Goal: Task Accomplishment & Management: Manage account settings

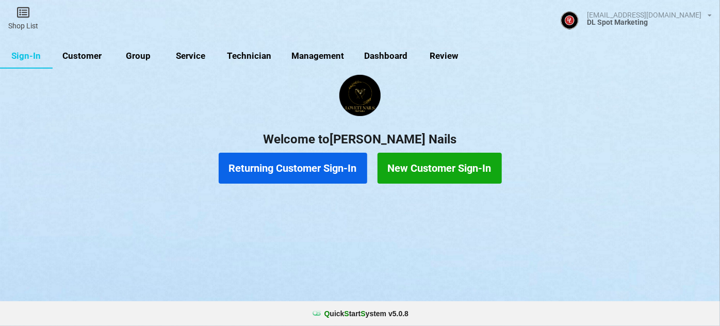
click at [85, 56] on link "Customer" at bounding box center [82, 56] width 59 height 25
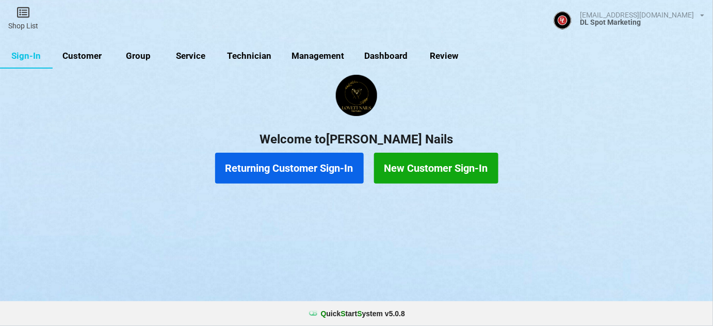
select select "25"
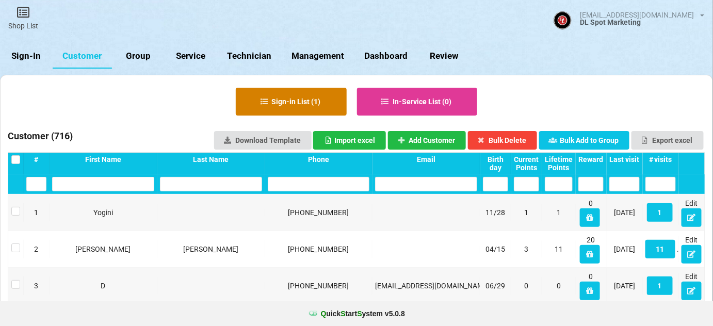
click at [301, 108] on button "Sign-in List ( 1 )" at bounding box center [291, 102] width 111 height 28
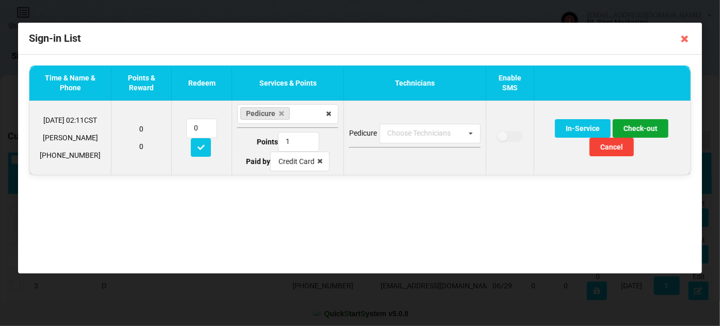
click at [647, 125] on button "Check-out" at bounding box center [641, 128] width 56 height 19
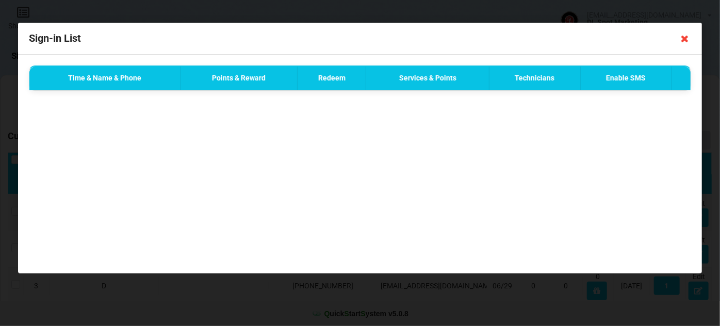
click at [685, 39] on icon at bounding box center [685, 38] width 17 height 17
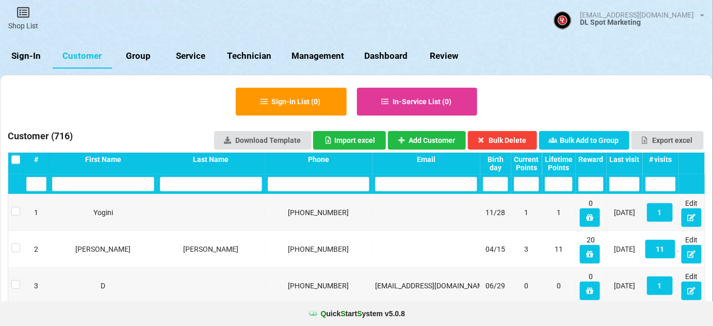
click at [27, 54] on link "Sign-In" at bounding box center [26, 56] width 53 height 25
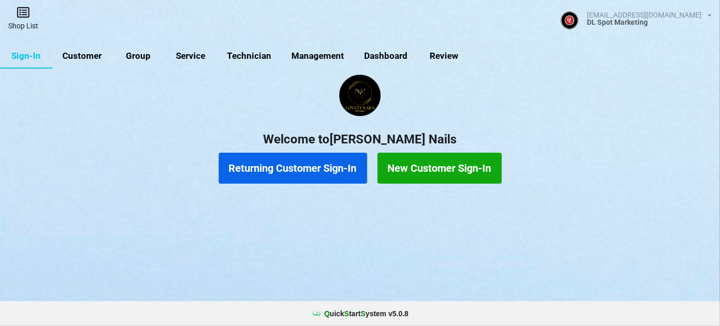
click at [28, 21] on link "Shop List" at bounding box center [23, 18] width 46 height 37
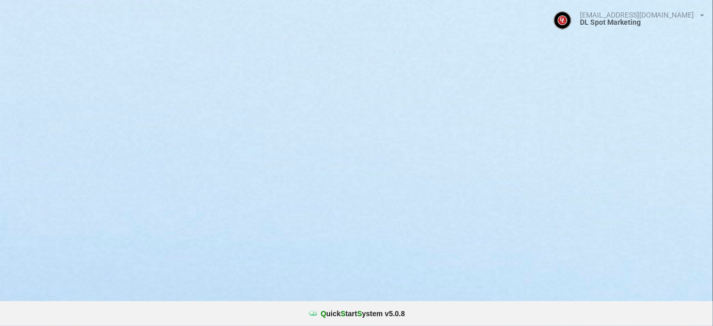
select select "25"
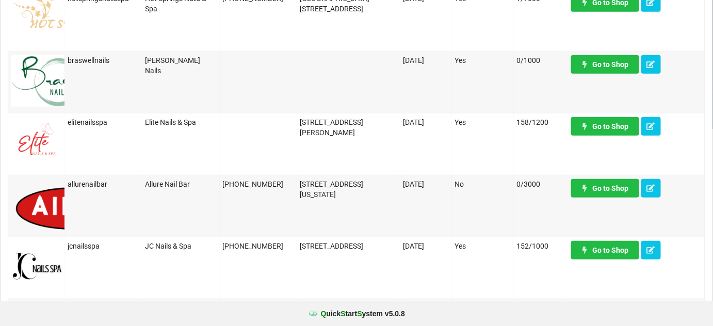
scroll to position [187, 0]
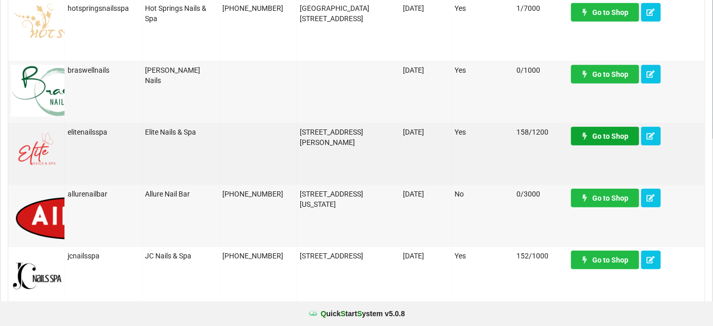
click at [617, 137] on link "Go to Shop" at bounding box center [605, 136] width 68 height 19
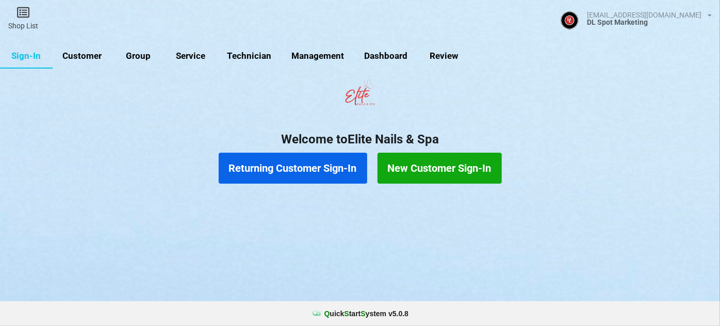
click at [83, 54] on link "Customer" at bounding box center [82, 56] width 59 height 25
select select "25"
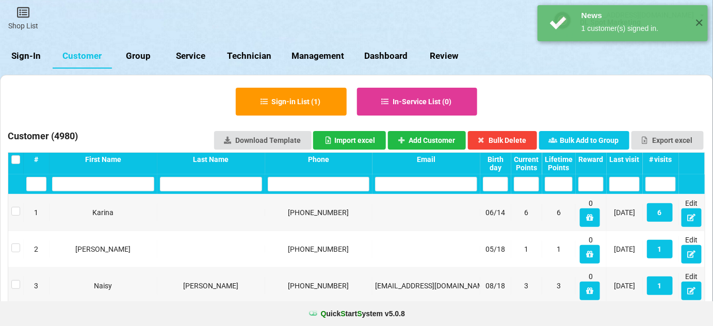
click at [638, 157] on div "Last visit" at bounding box center [624, 159] width 30 height 8
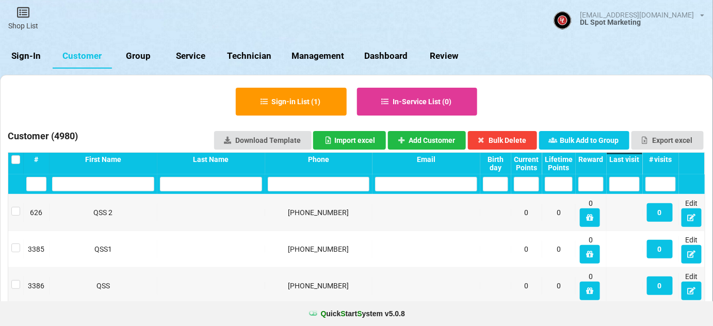
click at [637, 158] on div "Last visit" at bounding box center [624, 159] width 30 height 8
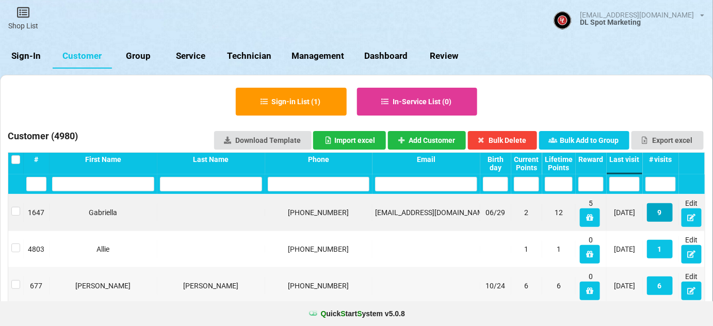
click at [660, 213] on button "9" at bounding box center [660, 212] width 26 height 19
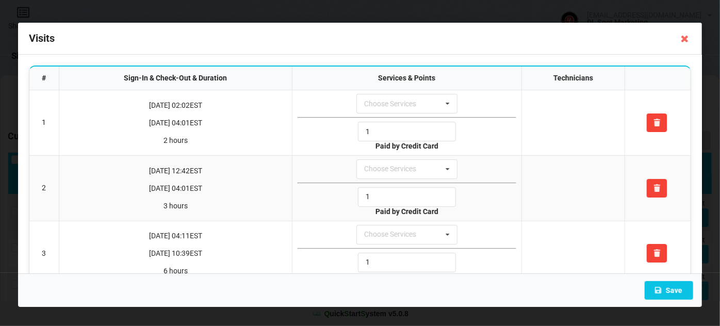
drag, startPoint x: 684, startPoint y: 38, endPoint x: 685, endPoint y: 47, distance: 9.3
click at [684, 39] on icon at bounding box center [685, 38] width 17 height 17
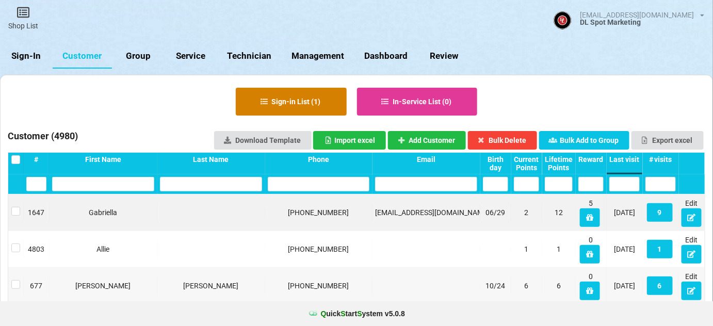
click at [300, 101] on button "Sign-in List ( 1 )" at bounding box center [291, 102] width 111 height 28
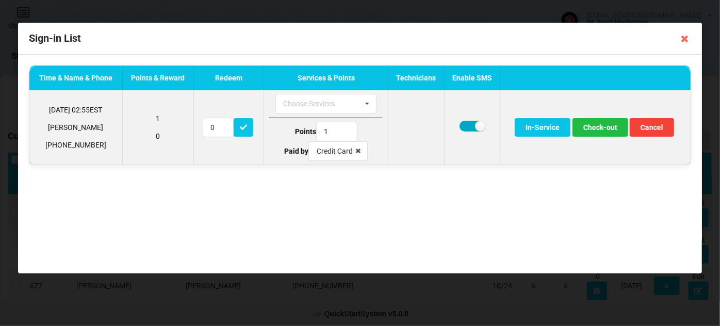
click at [466, 125] on label at bounding box center [472, 126] width 25 height 11
checkbox input "false"
click at [607, 127] on button "Check-out" at bounding box center [601, 127] width 56 height 19
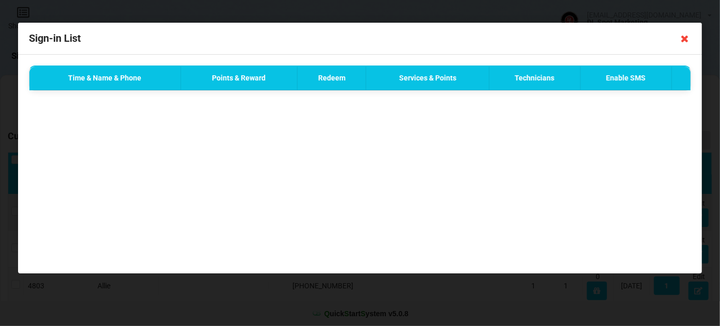
click at [686, 37] on icon at bounding box center [685, 38] width 17 height 17
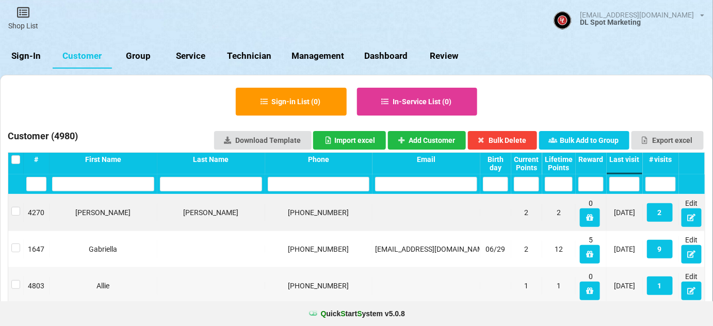
click at [34, 58] on link "Sign-In" at bounding box center [26, 56] width 53 height 25
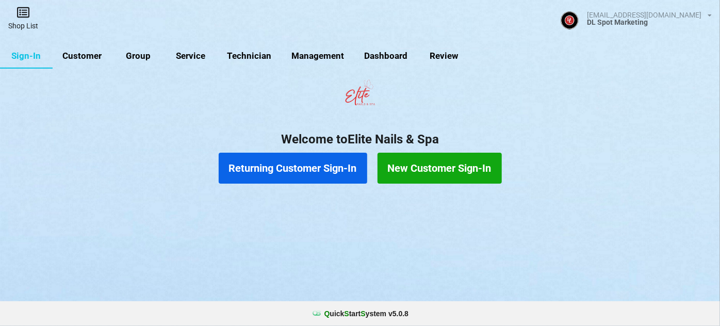
click at [25, 19] on link "Shop List" at bounding box center [23, 18] width 46 height 37
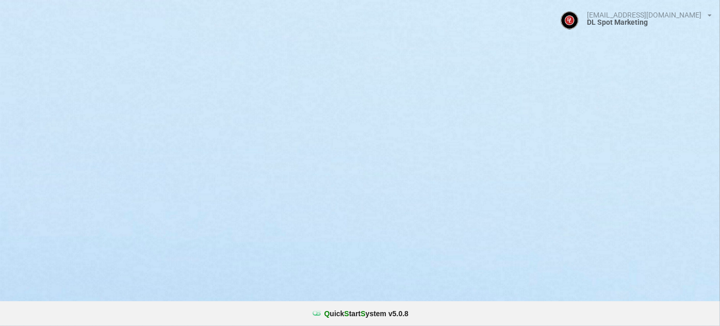
select select "25"
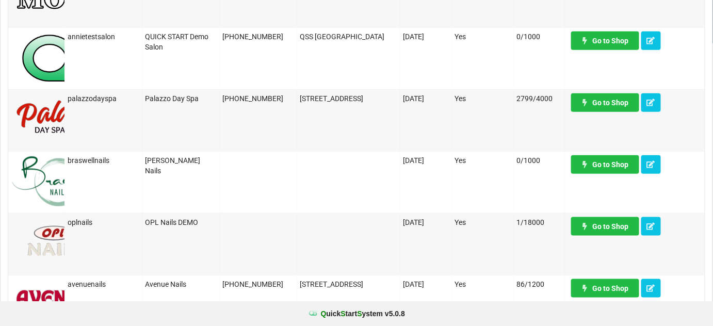
scroll to position [312, 0]
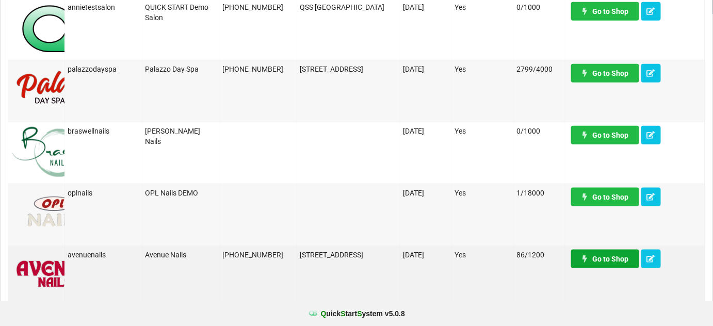
click at [601, 262] on link "Go to Shop" at bounding box center [605, 259] width 68 height 19
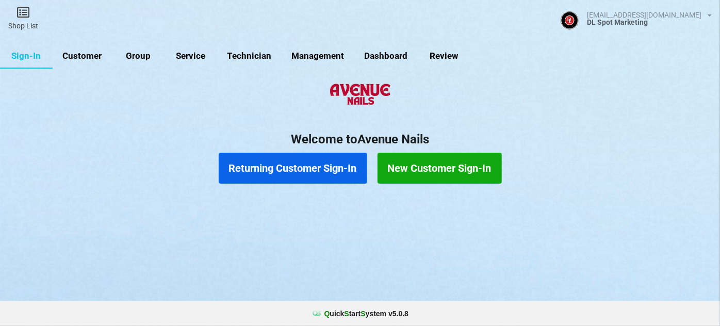
click at [86, 57] on link "Customer" at bounding box center [82, 56] width 59 height 25
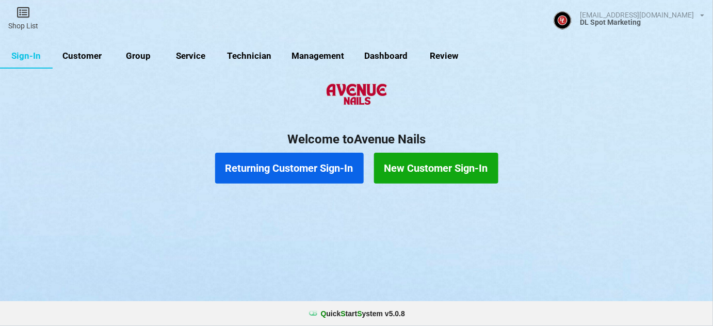
select select "25"
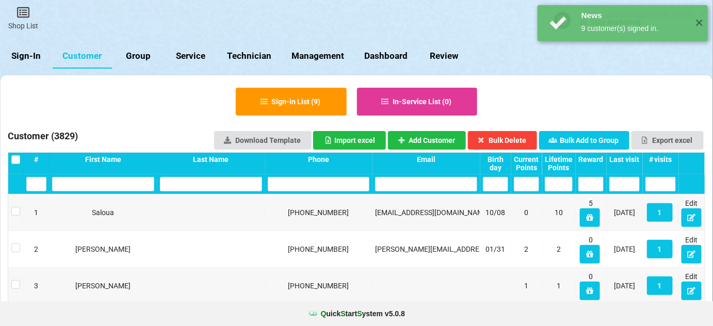
click at [481, 159] on div "Last visit" at bounding box center [474, 161] width 13 height 4
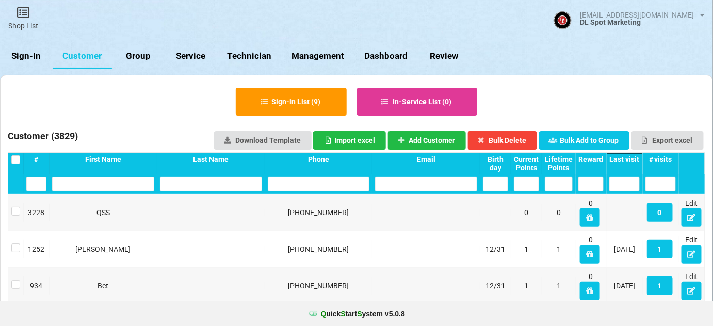
click at [634, 157] on div "Last visit" at bounding box center [624, 159] width 30 height 8
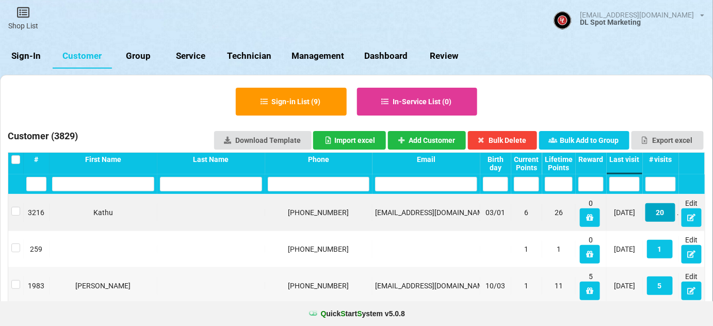
click at [663, 214] on button "20" at bounding box center [660, 212] width 30 height 19
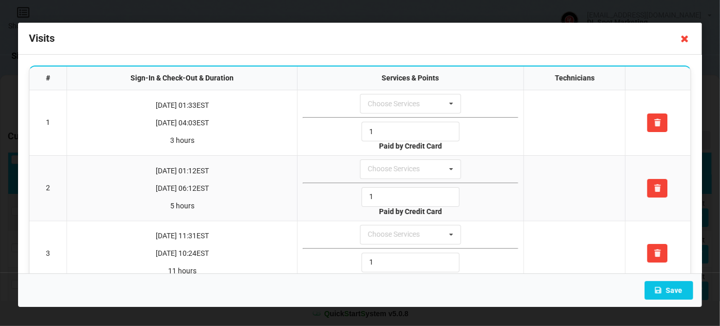
click at [684, 39] on icon at bounding box center [685, 38] width 17 height 17
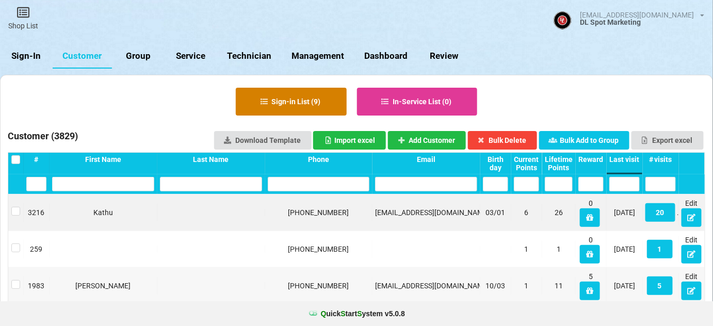
click at [298, 99] on button "Sign-in List ( 9 )" at bounding box center [291, 102] width 111 height 28
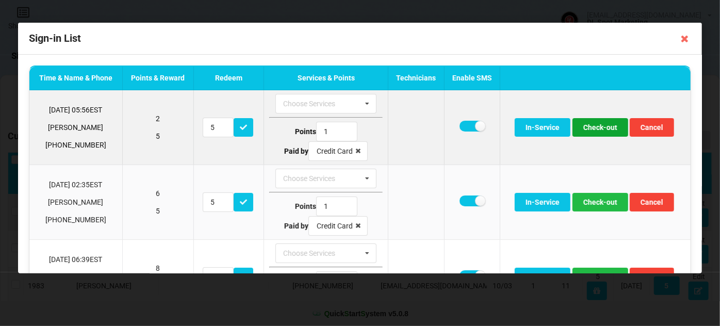
click at [597, 129] on button "Check-out" at bounding box center [601, 127] width 56 height 19
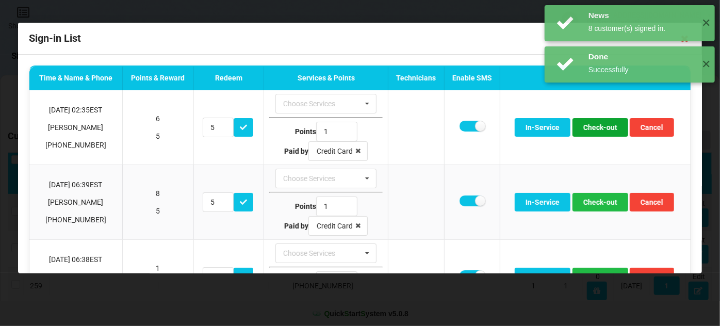
click at [597, 129] on button "Check-out" at bounding box center [601, 127] width 56 height 19
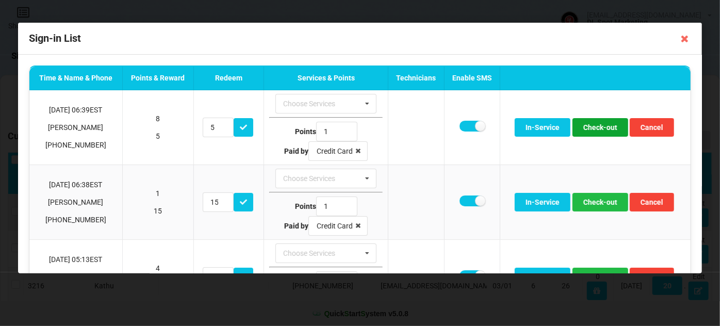
click at [597, 129] on button "Check-out" at bounding box center [601, 127] width 56 height 19
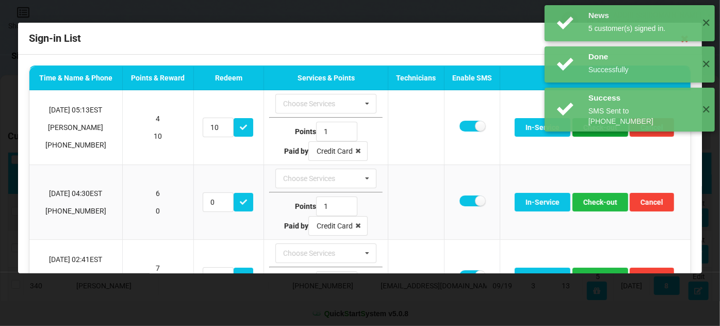
click at [597, 129] on button "Check-out" at bounding box center [601, 127] width 56 height 19
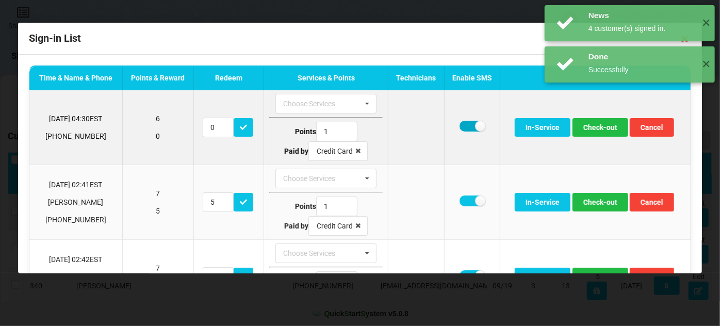
click at [462, 125] on label at bounding box center [472, 126] width 25 height 11
checkbox input "false"
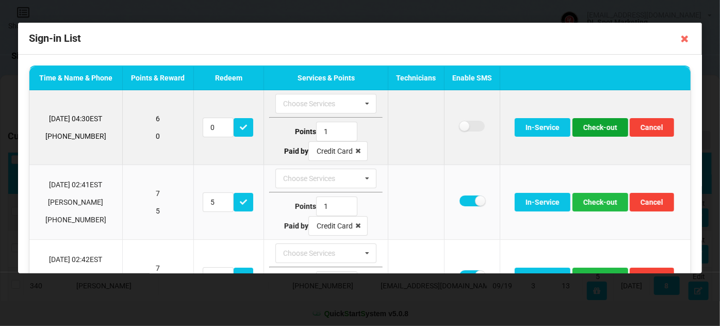
click at [593, 127] on button "Check-out" at bounding box center [601, 127] width 56 height 19
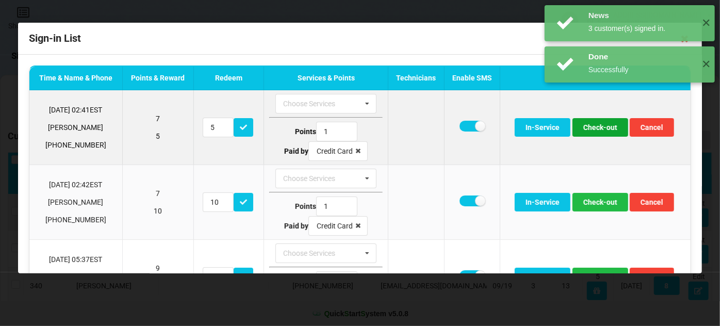
click at [597, 129] on button "Check-out" at bounding box center [601, 127] width 56 height 19
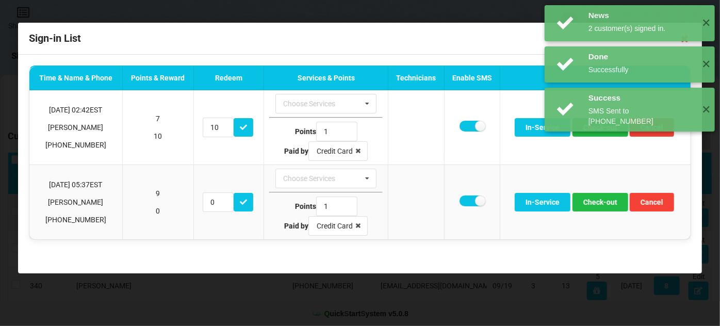
click at [597, 137] on div "News 3 customer(s) signed in. ✕" at bounding box center [630, 155] width 170 height 36
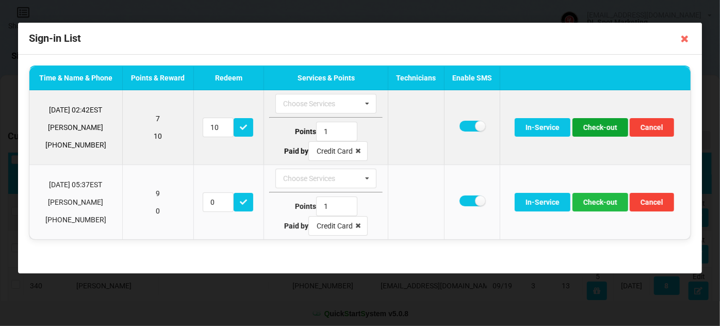
click at [604, 127] on button "Check-out" at bounding box center [601, 127] width 56 height 19
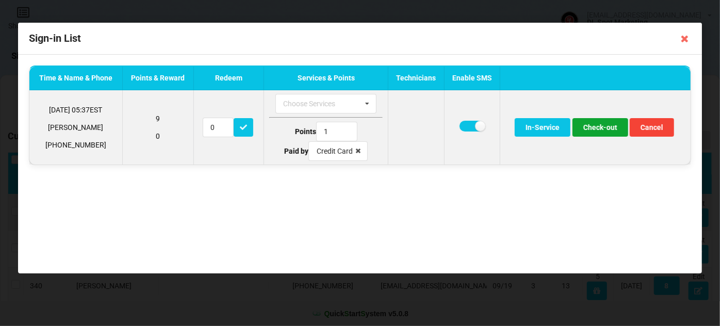
click at [606, 129] on button "Check-out" at bounding box center [601, 127] width 56 height 19
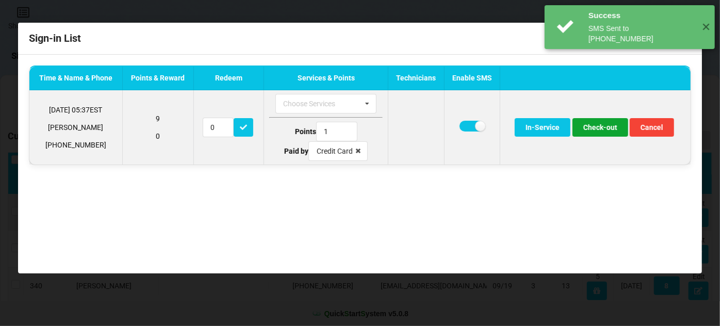
type input "5"
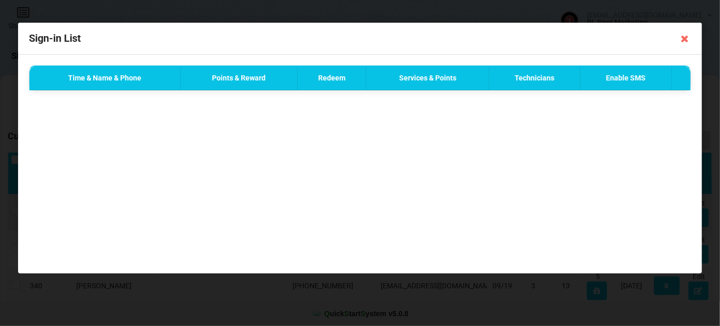
click at [685, 39] on icon at bounding box center [685, 38] width 17 height 17
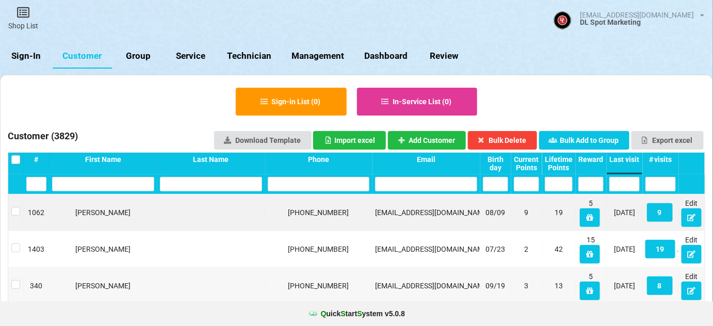
click at [24, 57] on link "Sign-In" at bounding box center [26, 56] width 53 height 25
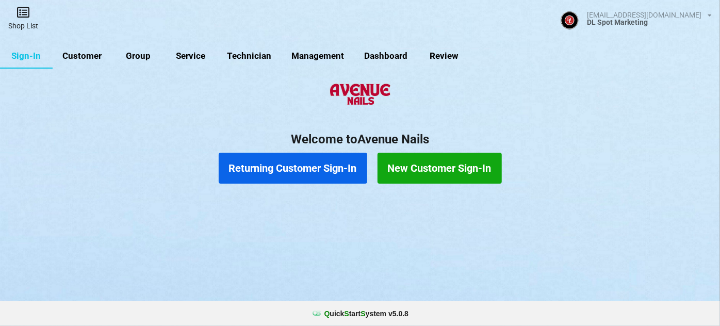
click at [22, 24] on link "Shop List" at bounding box center [23, 18] width 46 height 37
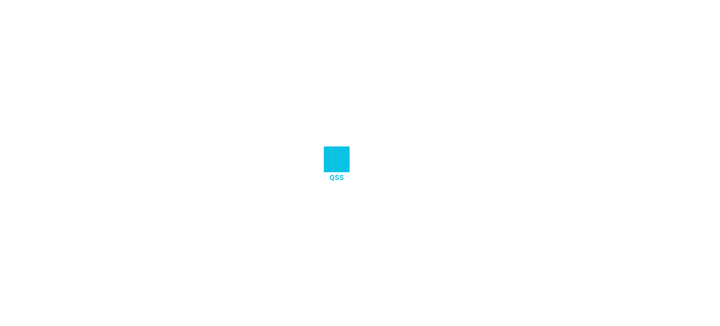
select select "25"
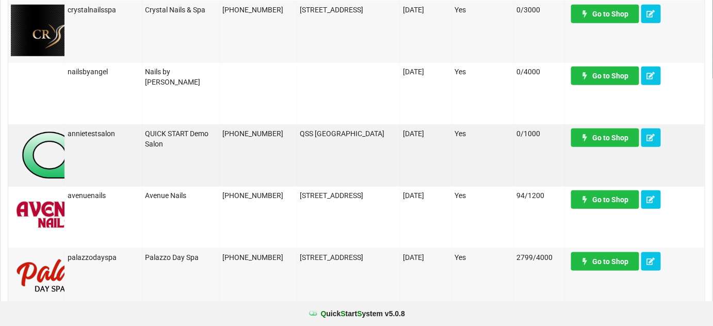
scroll to position [250, 0]
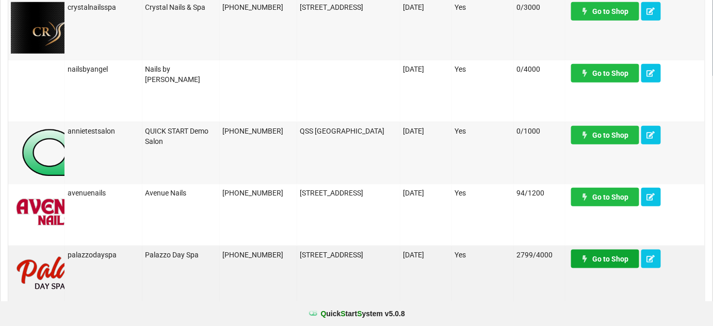
click at [612, 255] on link "Go to Shop" at bounding box center [605, 259] width 68 height 19
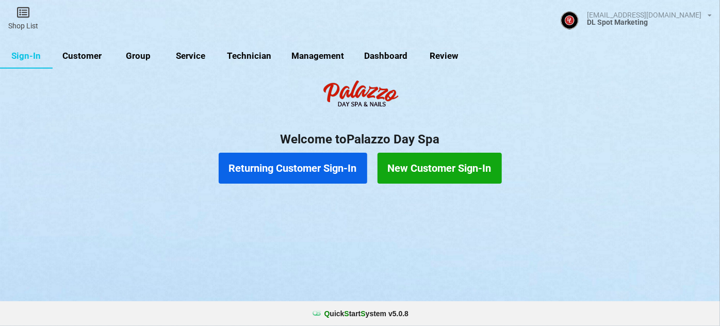
click at [87, 53] on link "Customer" at bounding box center [82, 56] width 59 height 25
select select "25"
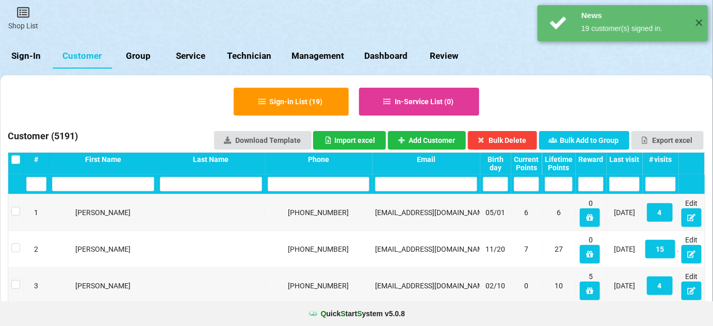
click at [631, 159] on div "Last visit" at bounding box center [624, 159] width 30 height 8
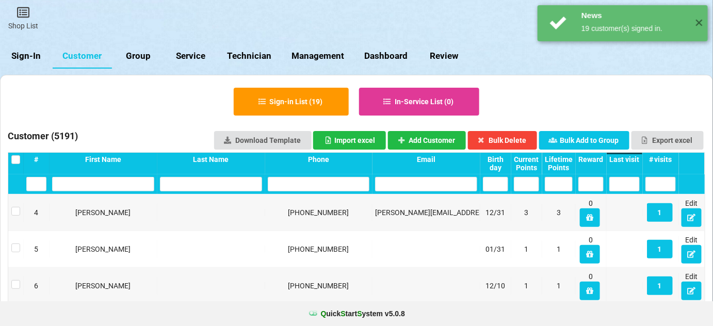
click at [631, 159] on div "Last visit" at bounding box center [624, 159] width 30 height 8
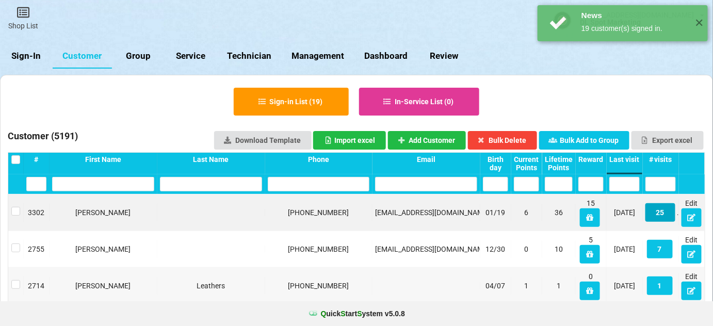
click at [663, 218] on button "25" at bounding box center [660, 212] width 30 height 19
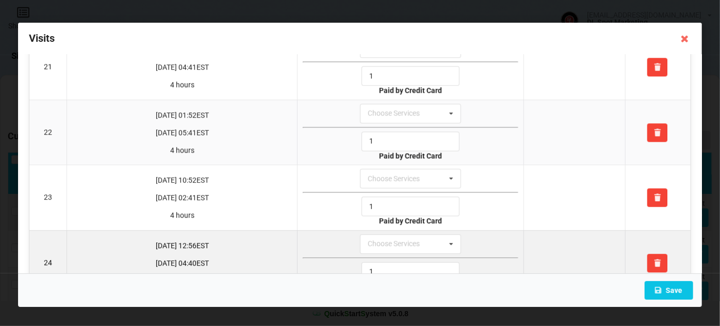
scroll to position [1443, 0]
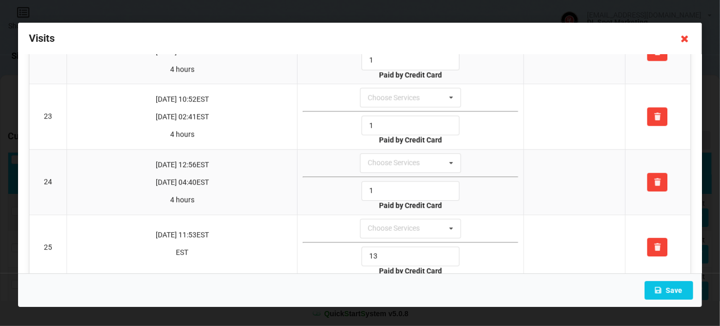
click at [686, 39] on icon at bounding box center [685, 38] width 17 height 17
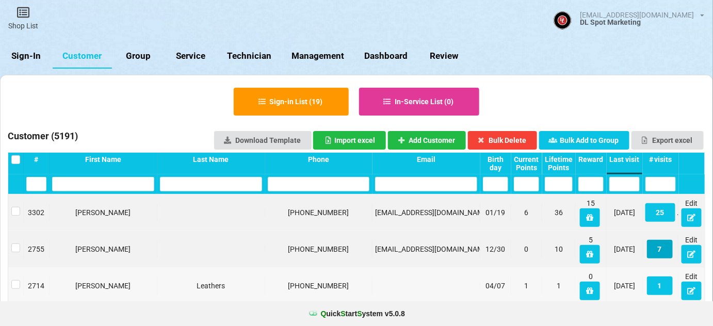
click at [658, 246] on button "7" at bounding box center [660, 249] width 26 height 19
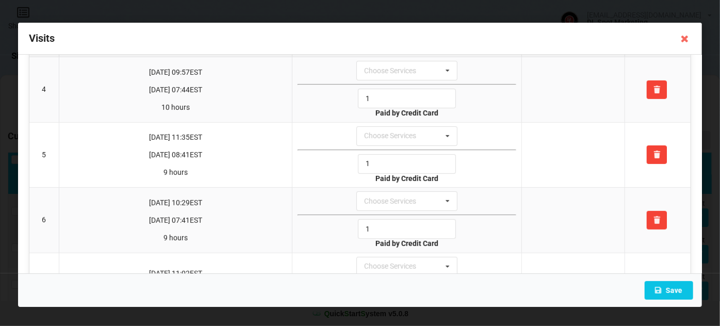
scroll to position [280, 0]
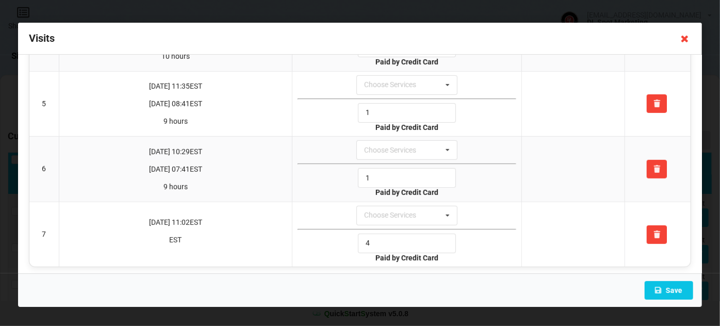
click at [683, 41] on icon at bounding box center [685, 38] width 17 height 17
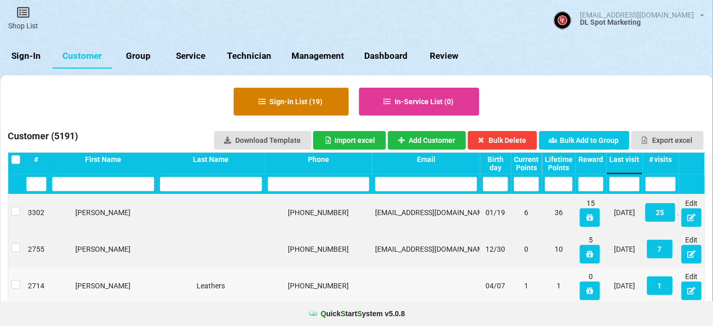
click at [309, 100] on button "Sign-in List ( 19 )" at bounding box center [291, 102] width 115 height 28
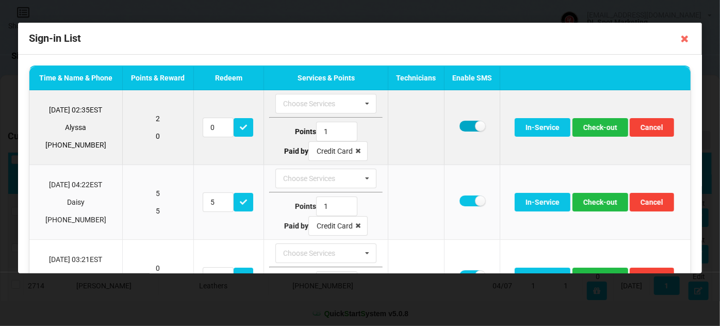
click at [466, 125] on label at bounding box center [472, 126] width 25 height 11
checkbox input "false"
click at [586, 125] on button "Check-out" at bounding box center [601, 127] width 56 height 19
click at [587, 126] on button "Check-out" at bounding box center [601, 127] width 56 height 19
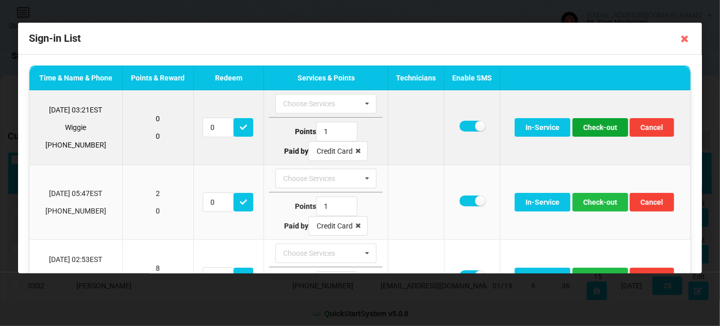
click at [591, 126] on button "Check-out" at bounding box center [601, 127] width 56 height 19
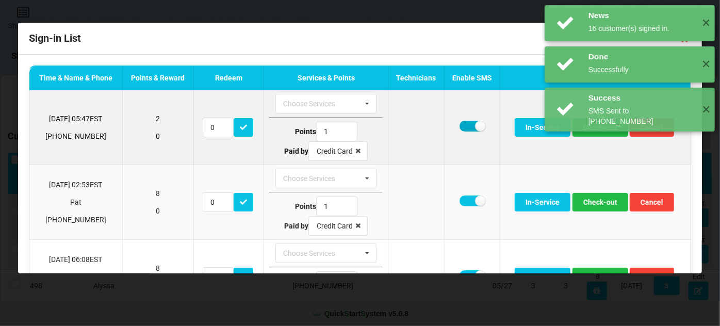
click at [466, 126] on label at bounding box center [472, 126] width 25 height 11
checkbox input "false"
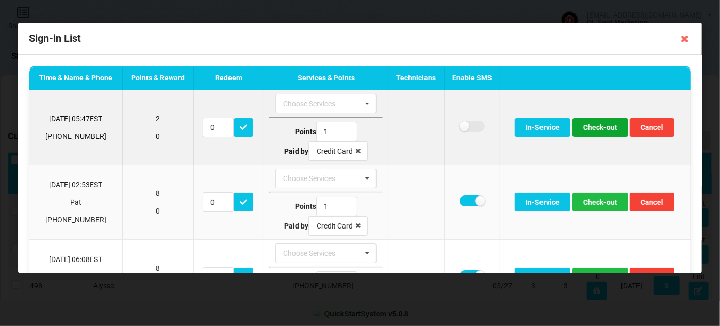
click at [587, 123] on button "Check-out" at bounding box center [601, 127] width 56 height 19
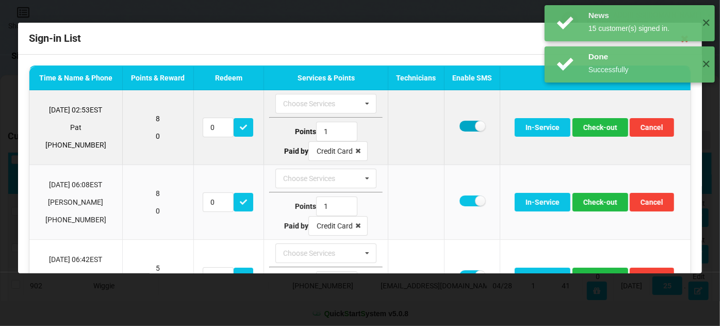
click at [463, 128] on label at bounding box center [472, 126] width 25 height 11
checkbox input "false"
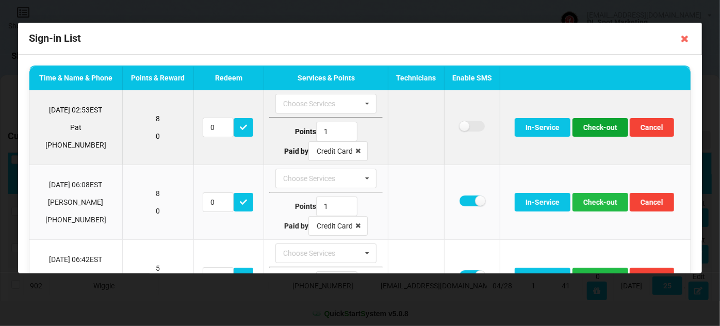
click at [595, 127] on button "Check-out" at bounding box center [601, 127] width 56 height 19
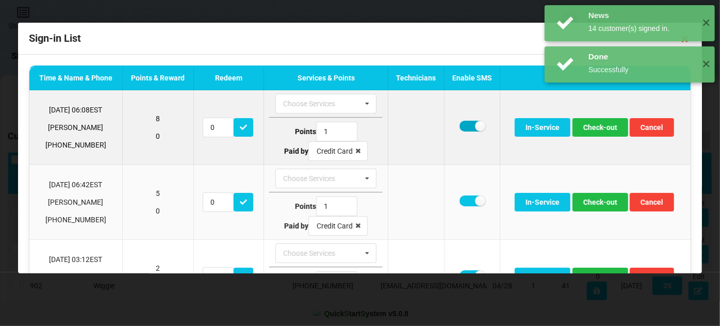
click at [465, 126] on label at bounding box center [472, 126] width 25 height 11
checkbox input "false"
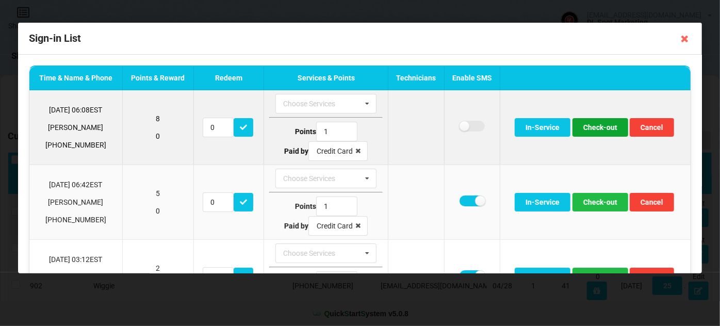
click at [598, 127] on button "Check-out" at bounding box center [601, 127] width 56 height 19
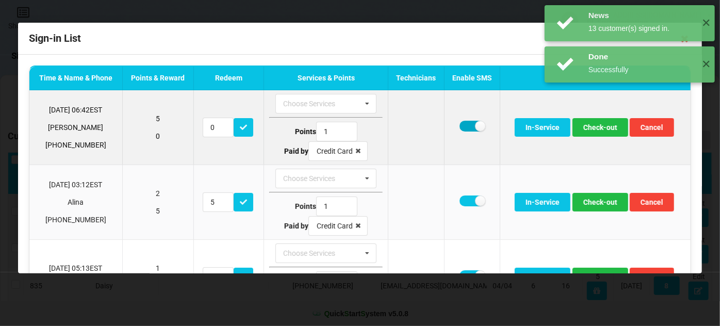
click at [460, 125] on label at bounding box center [472, 126] width 25 height 11
checkbox input "false"
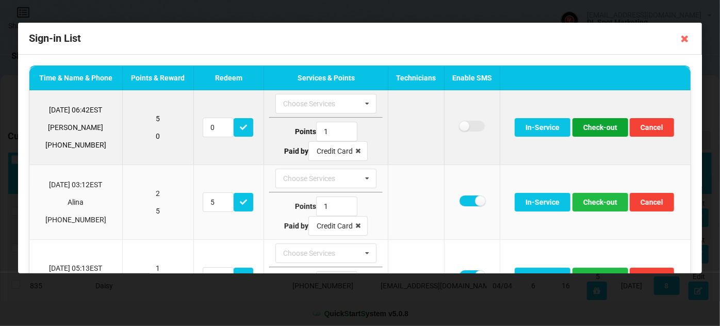
click at [606, 130] on button "Check-out" at bounding box center [601, 127] width 56 height 19
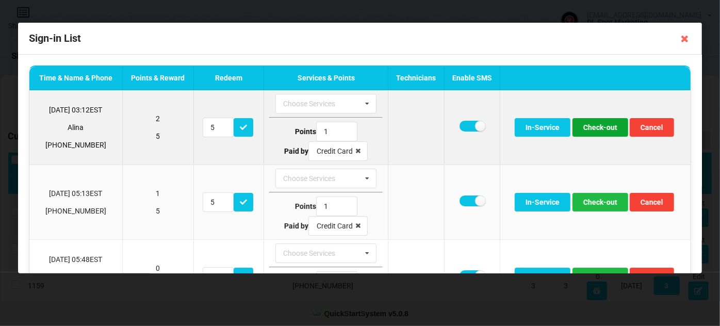
click at [602, 129] on button "Check-out" at bounding box center [601, 127] width 56 height 19
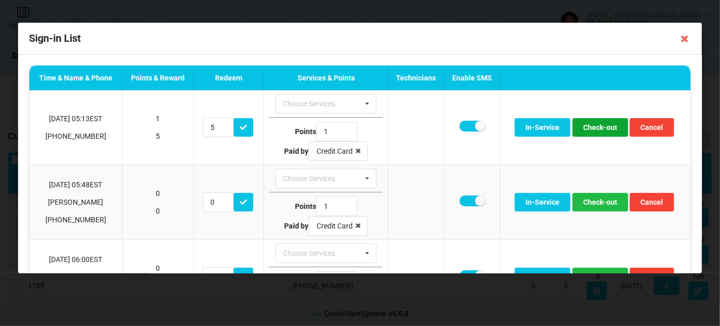
click at [602, 129] on button "Check-out" at bounding box center [601, 127] width 56 height 19
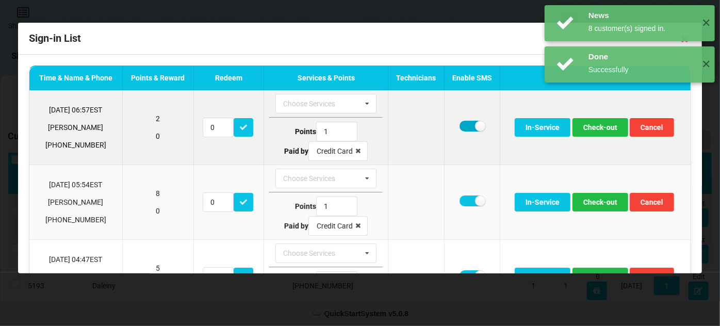
click at [466, 125] on label at bounding box center [472, 126] width 25 height 11
checkbox input "false"
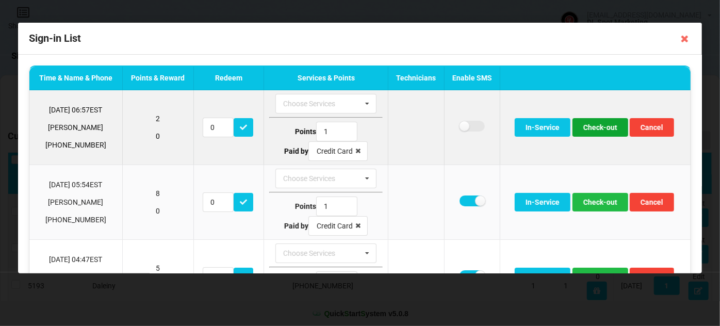
click at [598, 127] on button "Check-out" at bounding box center [601, 127] width 56 height 19
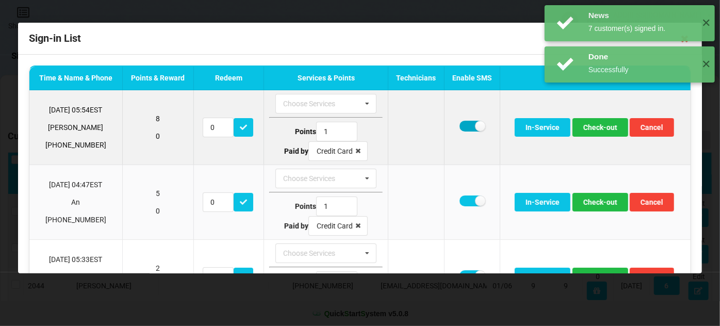
click at [463, 124] on label at bounding box center [472, 126] width 25 height 11
checkbox input "false"
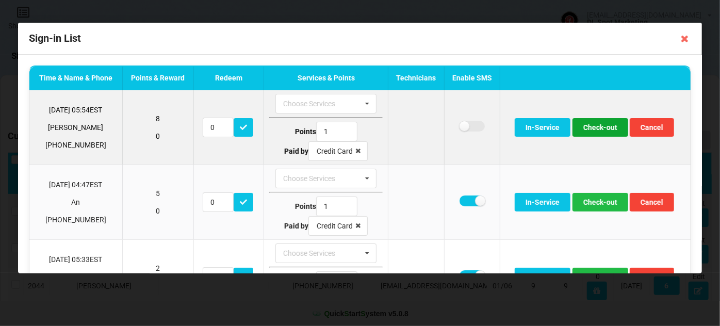
click at [593, 127] on button "Check-out" at bounding box center [601, 127] width 56 height 19
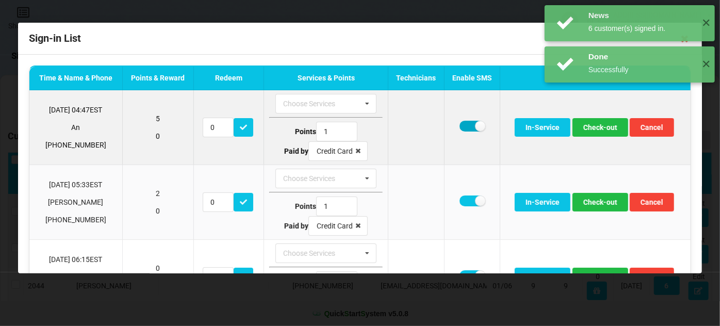
click at [463, 123] on label at bounding box center [472, 126] width 25 height 11
checkbox input "false"
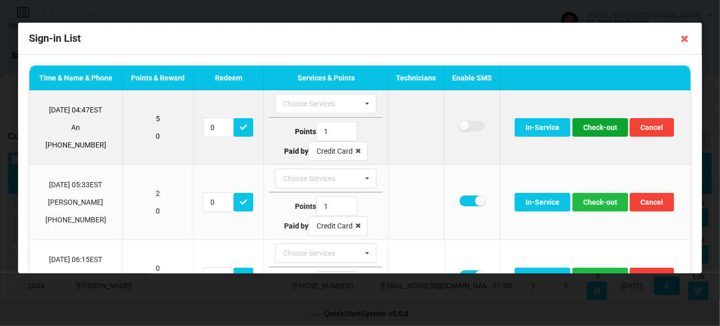
click at [603, 127] on button "Check-out" at bounding box center [601, 127] width 56 height 19
click at [463, 127] on label at bounding box center [472, 126] width 25 height 11
checkbox input "false"
click at [604, 132] on button "Check-out" at bounding box center [601, 127] width 56 height 19
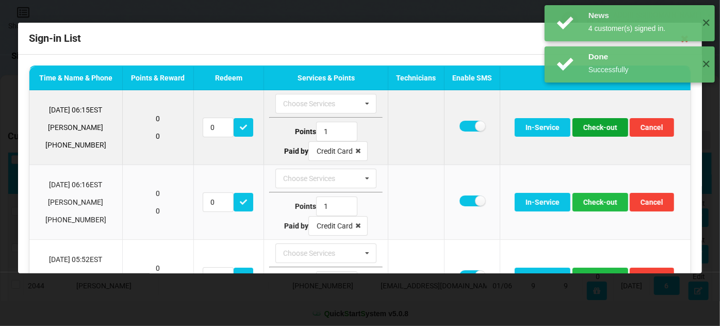
click at [602, 133] on button "Check-out" at bounding box center [601, 127] width 56 height 19
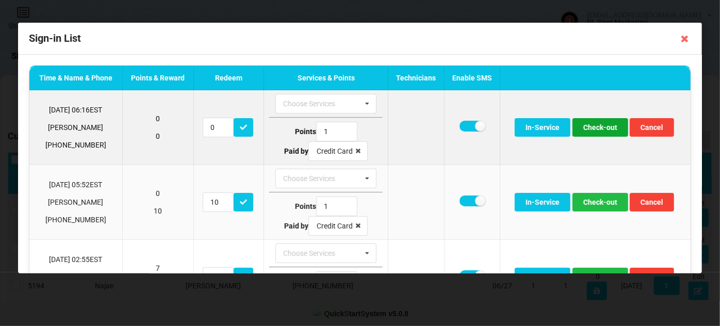
click at [607, 124] on button "Check-out" at bounding box center [601, 127] width 56 height 19
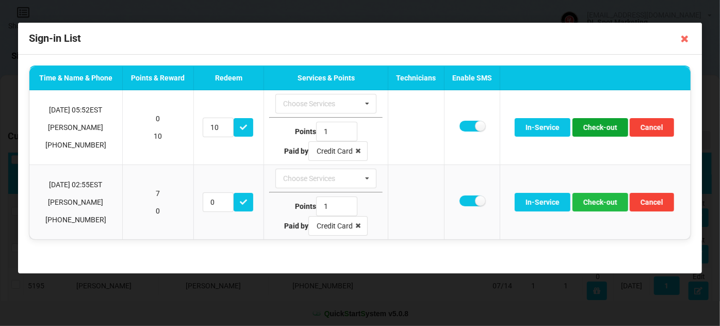
click at [601, 126] on button "Check-out" at bounding box center [601, 127] width 56 height 19
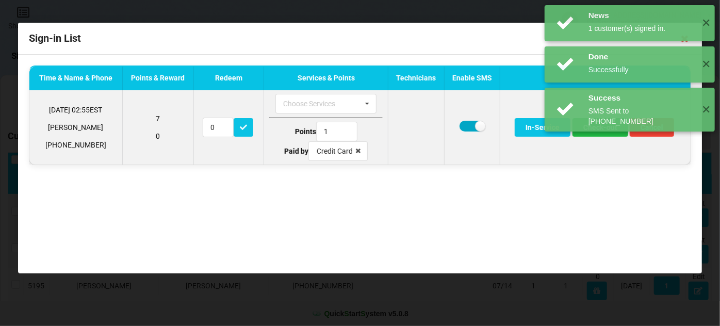
click at [468, 125] on label at bounding box center [472, 126] width 25 height 11
checkbox input "false"
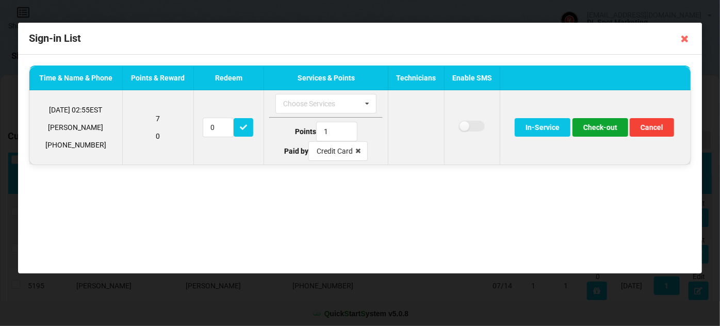
click at [605, 130] on button "Check-out" at bounding box center [601, 127] width 56 height 19
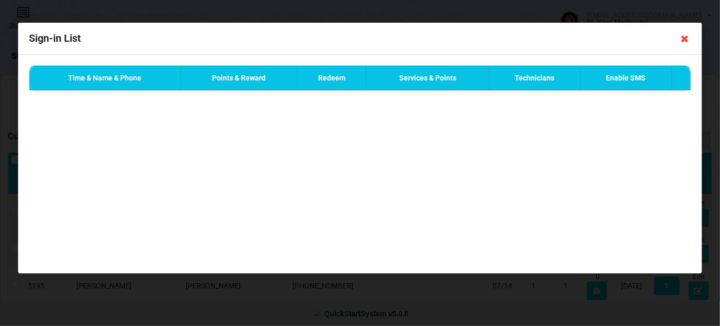
click at [685, 41] on icon at bounding box center [685, 38] width 17 height 17
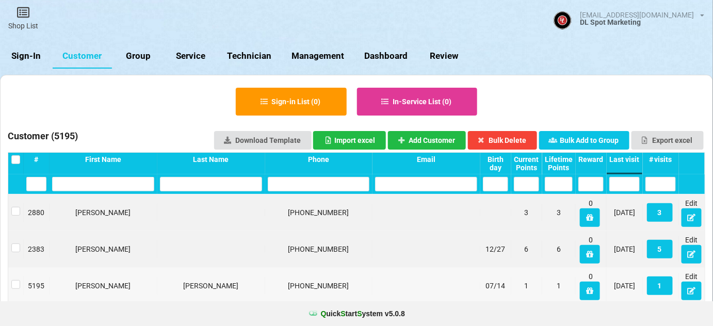
click at [33, 59] on link "Sign-In" at bounding box center [26, 56] width 53 height 25
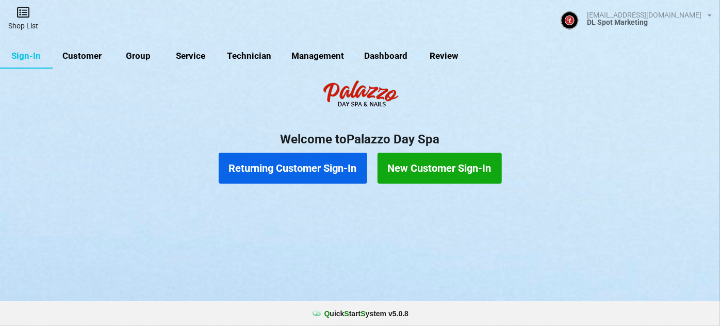
click at [29, 28] on link "Shop List" at bounding box center [23, 18] width 46 height 37
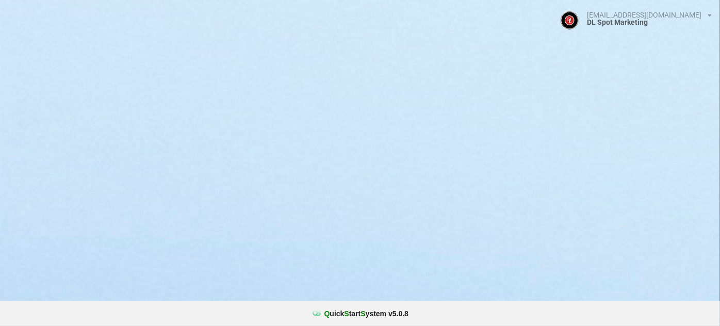
select select "25"
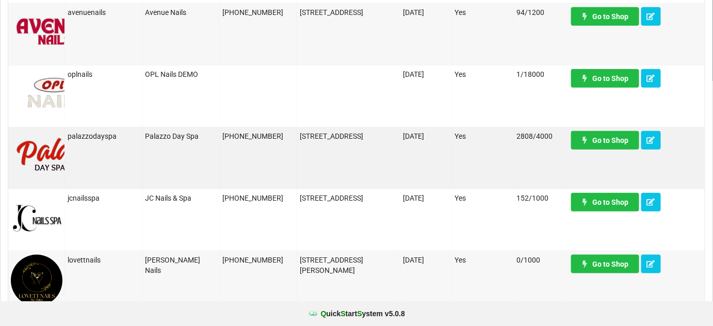
scroll to position [250, 0]
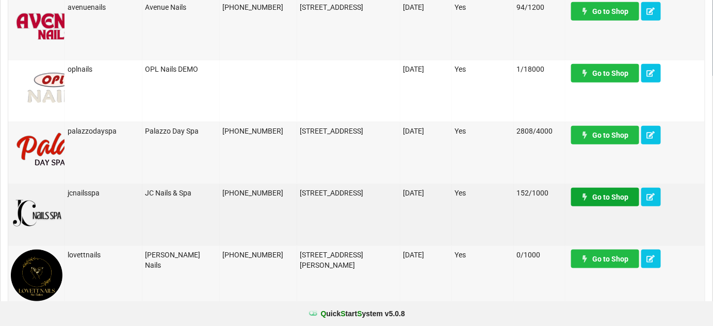
click at [615, 201] on link "Go to Shop" at bounding box center [605, 197] width 68 height 19
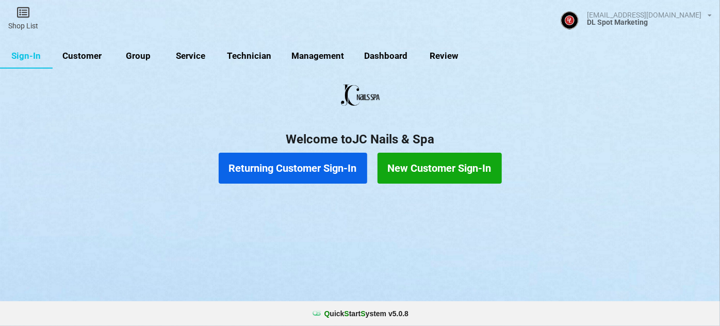
click at [297, 170] on button "Returning Customer Sign-In" at bounding box center [293, 168] width 149 height 31
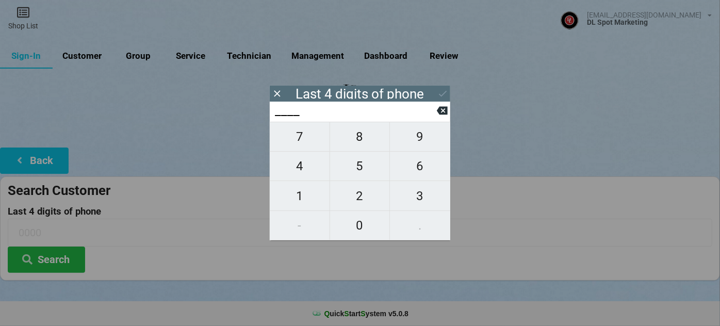
type input "4___"
type input "40__"
type input "407_"
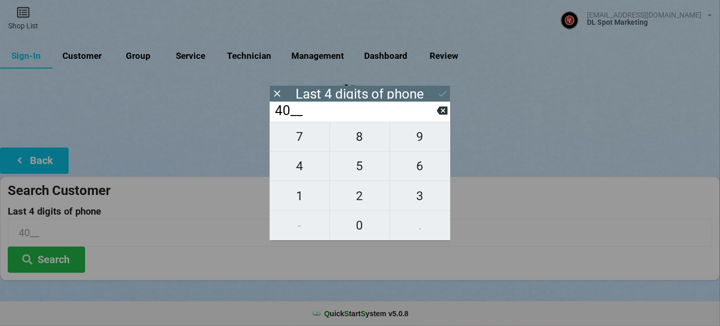
type input "407_"
type input "4079"
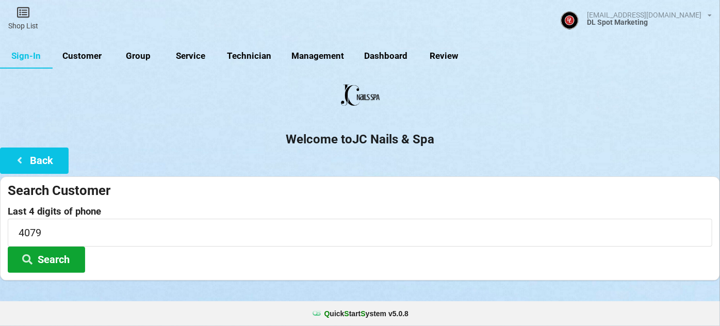
click at [79, 262] on button "Search" at bounding box center [46, 260] width 77 height 26
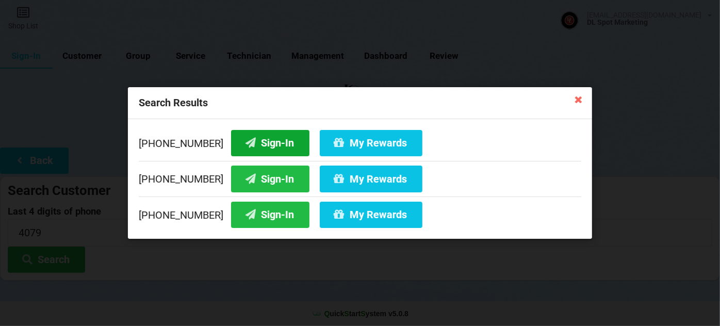
click at [248, 144] on button "Sign-In" at bounding box center [270, 143] width 78 height 26
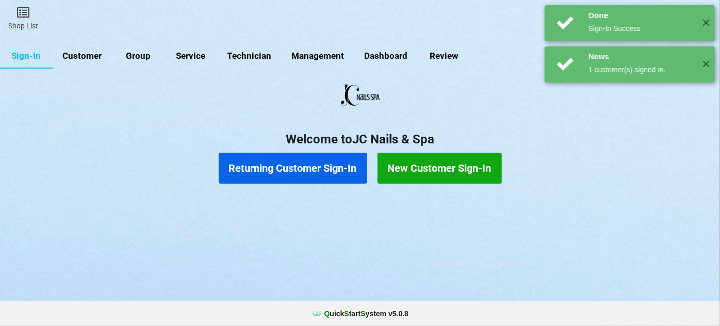
click at [314, 161] on button "Returning Customer Sign-In" at bounding box center [293, 168] width 149 height 31
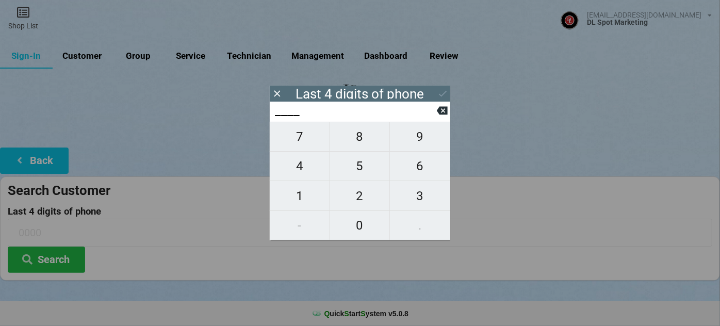
type input "0___"
type input "06__"
type input "068_"
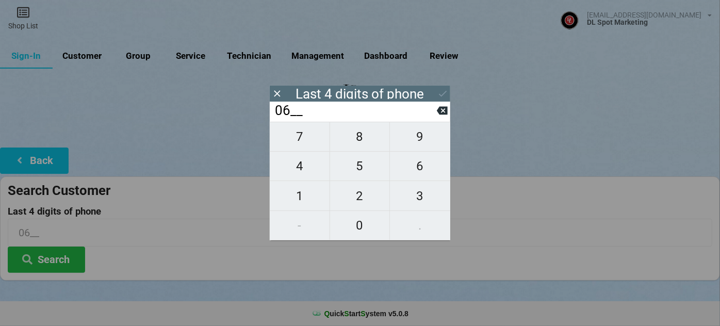
type input "068_"
type input "0681"
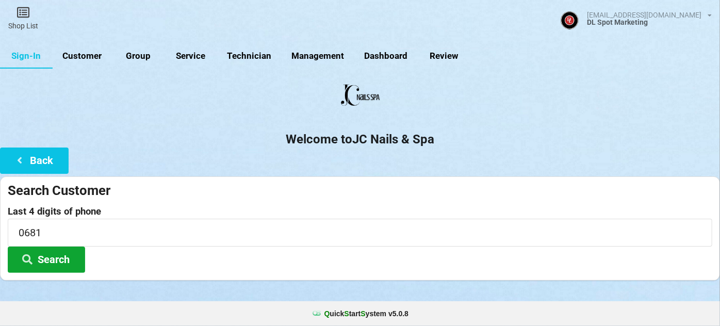
click at [52, 257] on button "Search" at bounding box center [46, 260] width 77 height 26
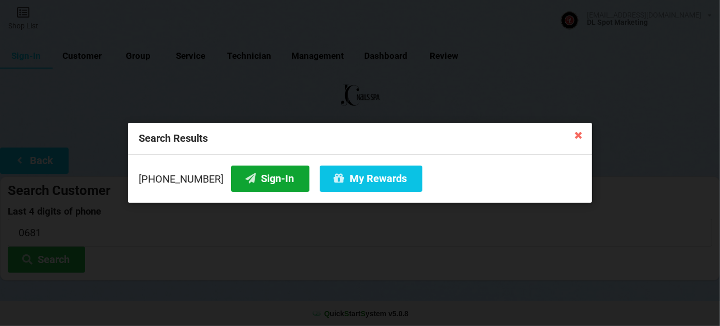
click at [249, 177] on button "Sign-In" at bounding box center [270, 179] width 78 height 26
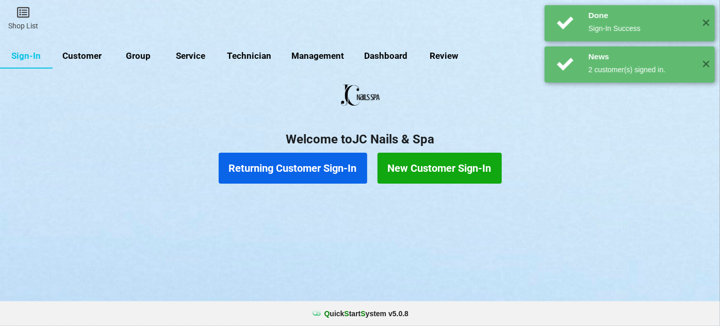
click at [267, 174] on button "Returning Customer Sign-In" at bounding box center [293, 168] width 149 height 31
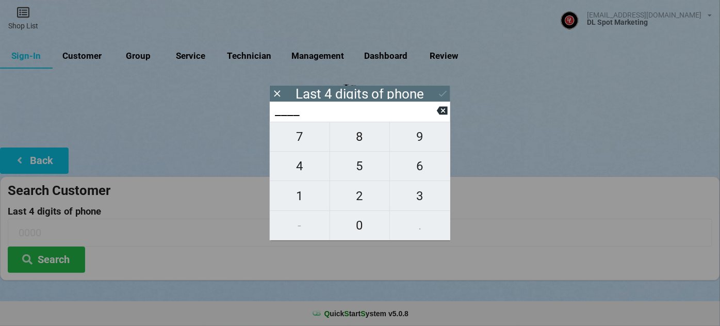
type input "6___"
type input "67__"
type input "678_"
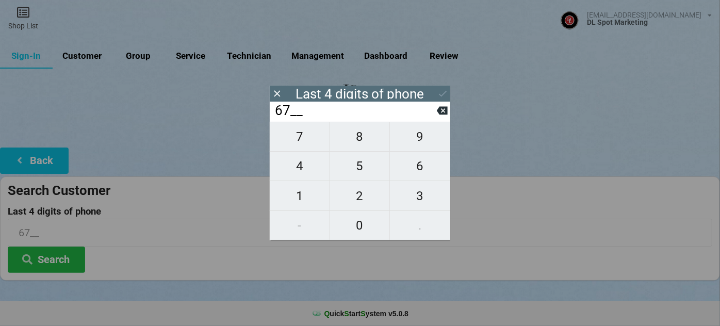
type input "678_"
type input "6786"
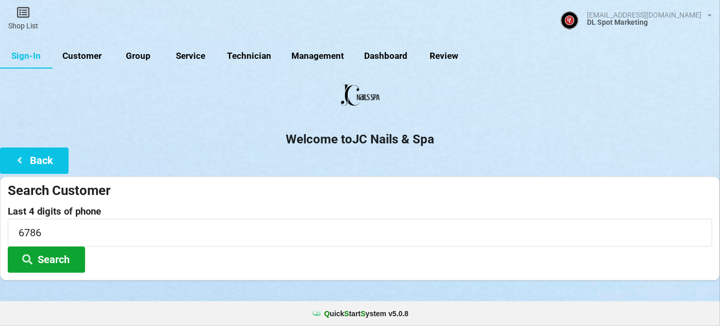
click at [58, 263] on button "Search" at bounding box center [46, 260] width 77 height 26
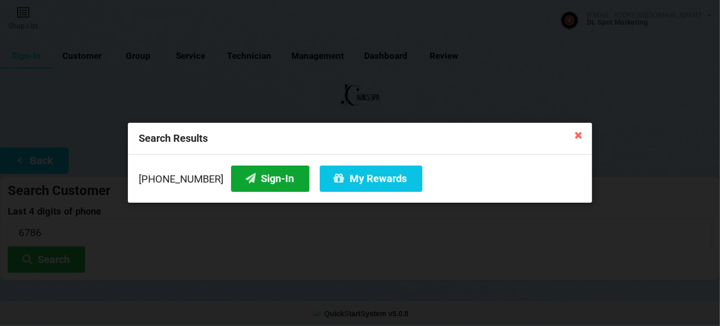
click at [269, 177] on button "Sign-In" at bounding box center [270, 179] width 78 height 26
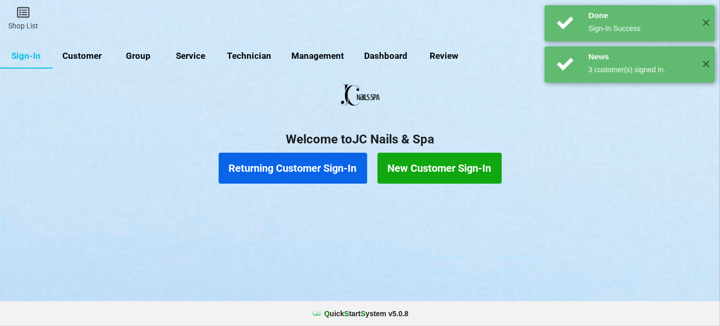
click at [285, 171] on button "Returning Customer Sign-In" at bounding box center [293, 168] width 149 height 31
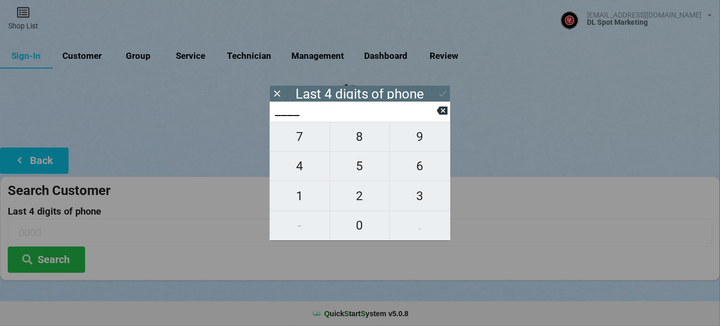
type input "2___"
type input "28__"
type input "286_"
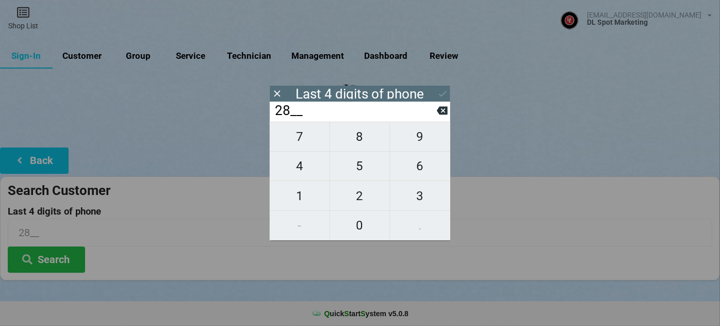
type input "286_"
type input "2866"
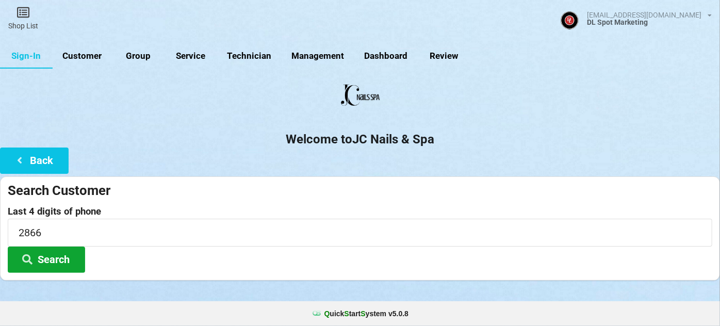
click at [35, 255] on button "Search" at bounding box center [46, 260] width 77 height 26
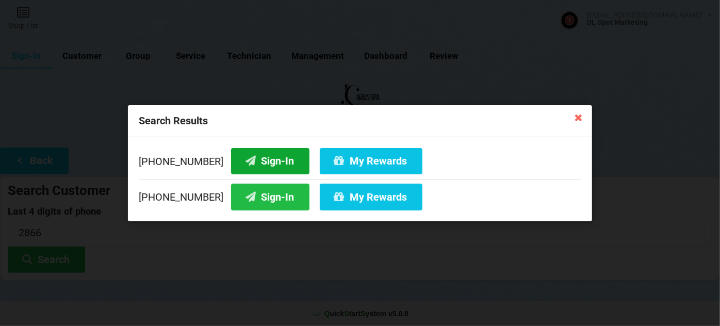
click at [248, 156] on button "Sign-In" at bounding box center [270, 161] width 78 height 26
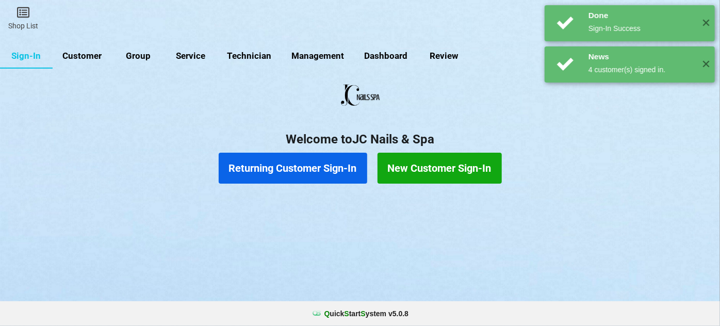
click at [293, 164] on button "Returning Customer Sign-In" at bounding box center [293, 168] width 149 height 31
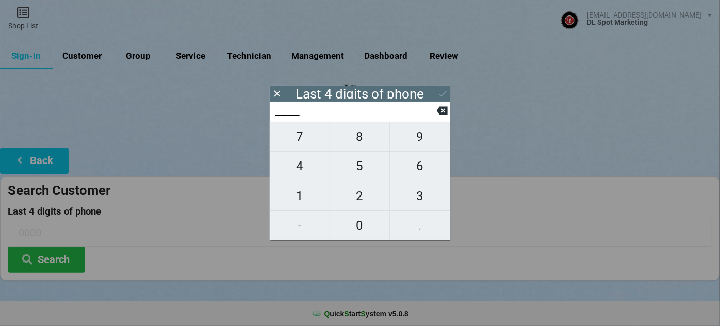
type input "4___"
type input "40__"
type input "409_"
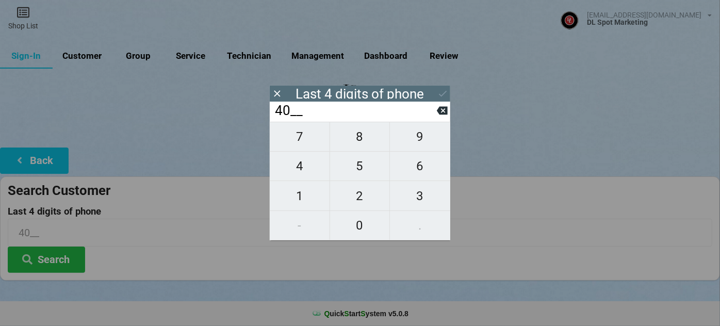
type input "409_"
type input "4090"
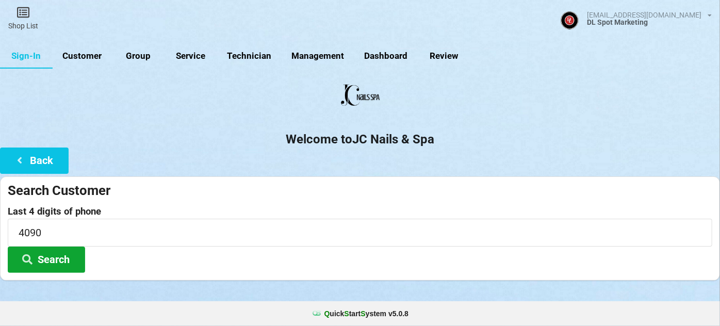
click at [40, 258] on button "Search" at bounding box center [46, 260] width 77 height 26
click at [50, 262] on button "Search" at bounding box center [46, 260] width 77 height 26
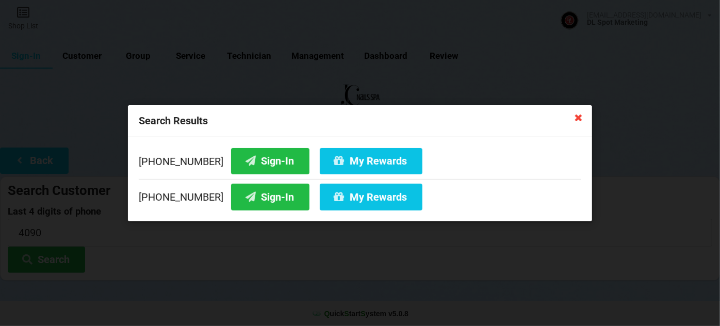
click at [576, 117] on icon at bounding box center [578, 117] width 17 height 17
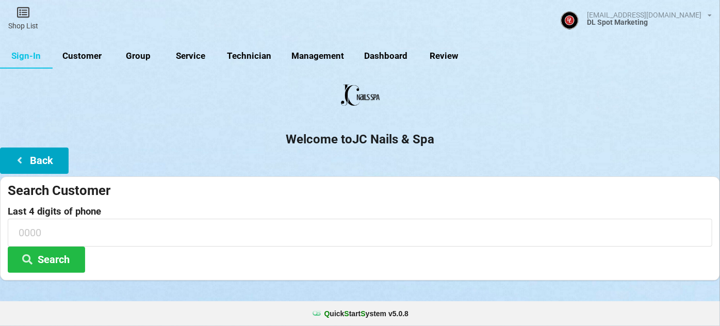
click at [38, 161] on button "Back" at bounding box center [34, 161] width 69 height 26
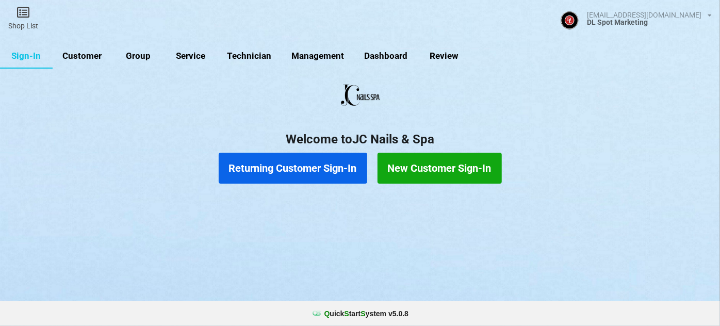
click at [429, 165] on button "New Customer Sign-In" at bounding box center [440, 168] width 124 height 31
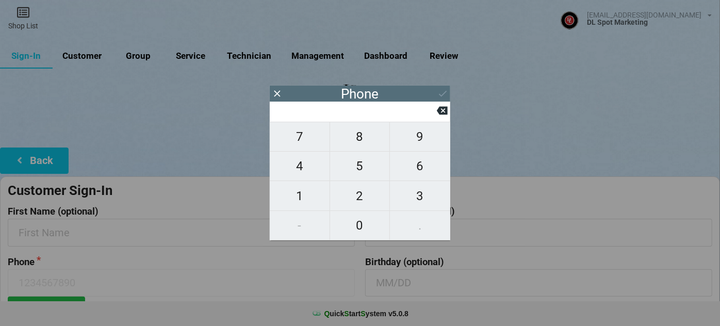
type input "4"
type input "40"
type input "408"
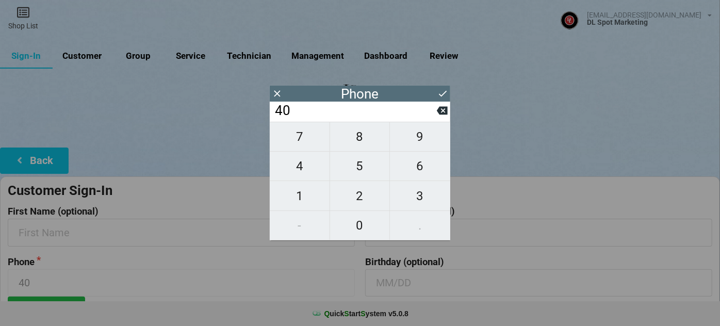
type input "408"
type input "4088"
type input "40882"
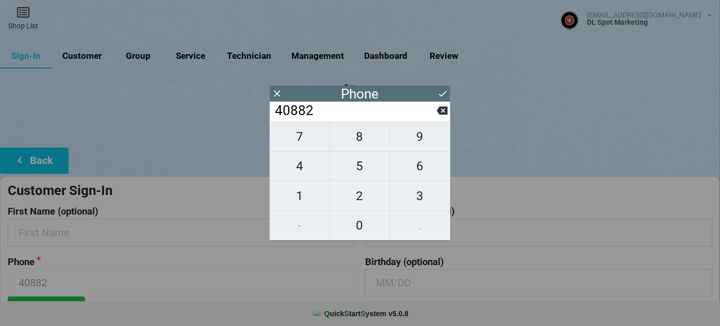
type input "408829"
type input "4088294"
type input "40882940"
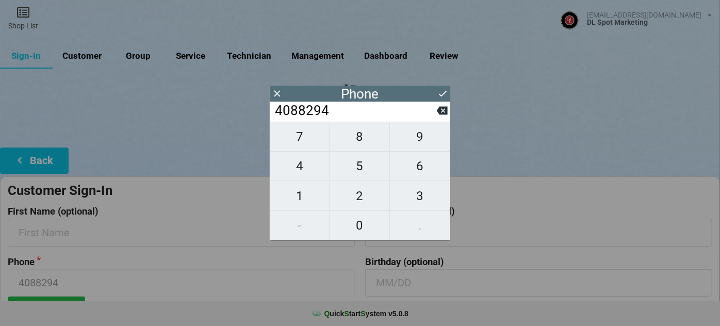
type input "40882940"
type input "408829409"
type input "4088294090"
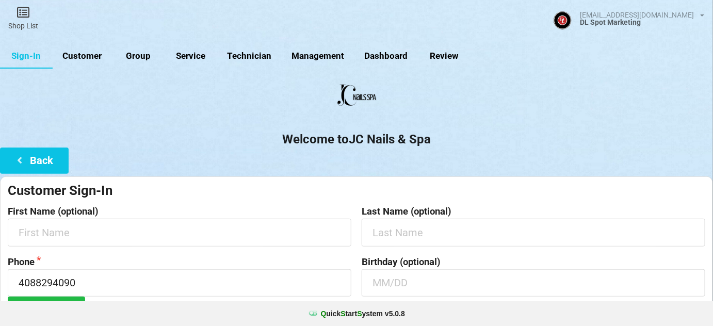
drag, startPoint x: 395, startPoint y: 160, endPoint x: 358, endPoint y: 184, distance: 43.4
drag, startPoint x: 358, startPoint y: 184, endPoint x: 158, endPoint y: 235, distance: 206.5
click at [158, 235] on input "text" at bounding box center [180, 232] width 344 height 27
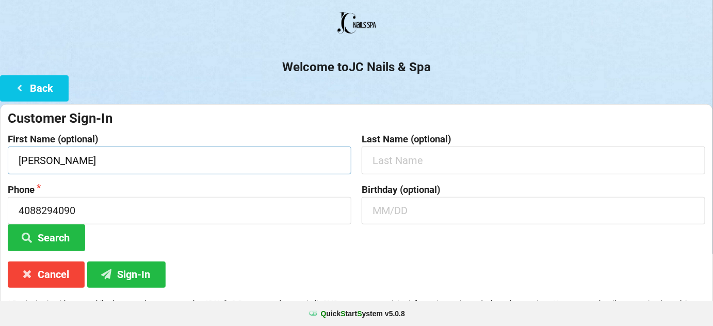
scroll to position [99, 0]
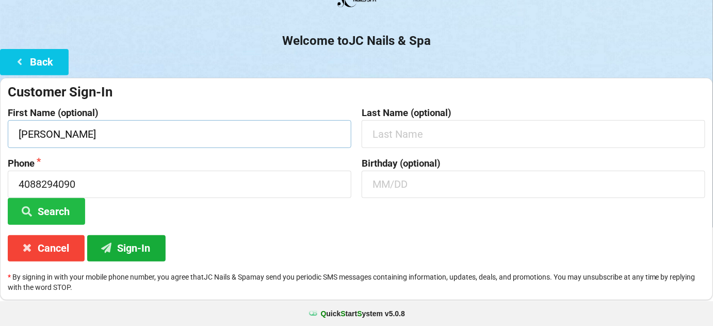
type input "[PERSON_NAME]"
click at [140, 251] on button "Sign-In" at bounding box center [126, 248] width 78 height 26
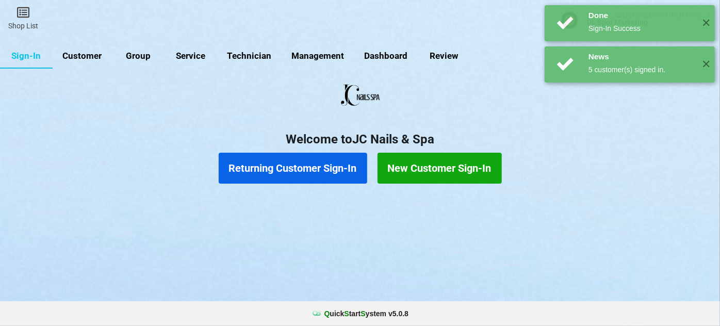
click at [292, 166] on button "Returning Customer Sign-In" at bounding box center [293, 168] width 149 height 31
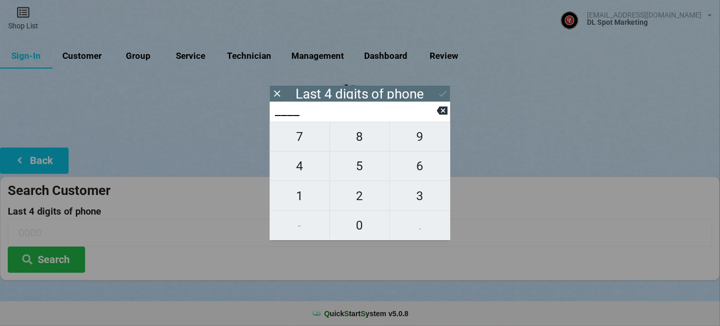
type input "4___"
type input "43__"
type input "433_"
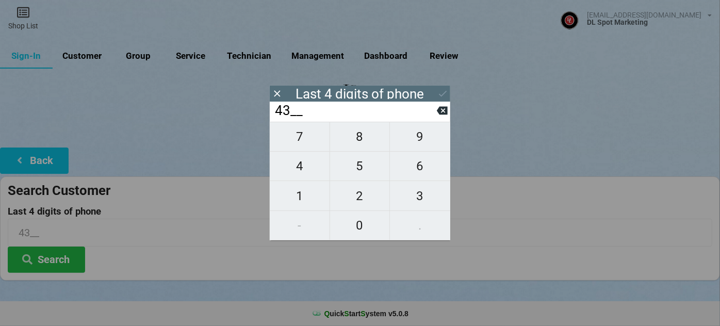
type input "433_"
type input "4339"
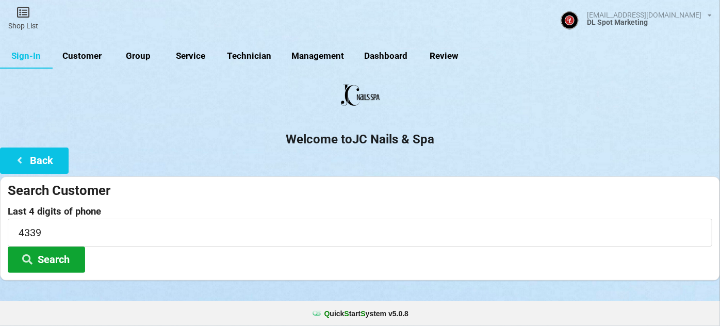
click at [64, 258] on button "Search" at bounding box center [46, 260] width 77 height 26
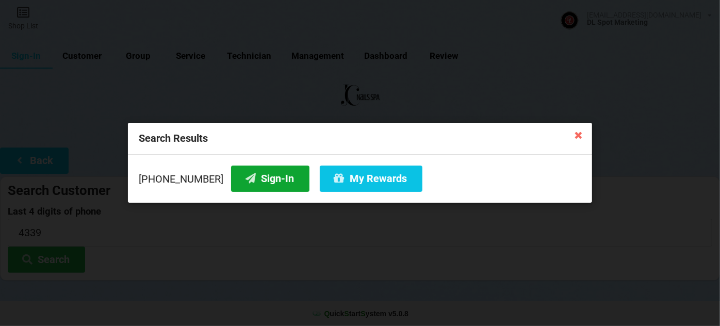
click at [250, 171] on button "Sign-In" at bounding box center [270, 179] width 78 height 26
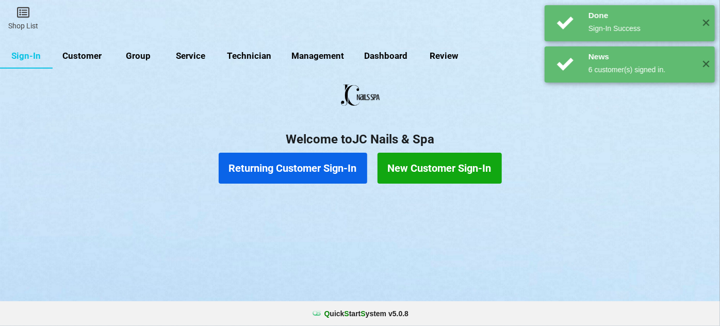
click at [291, 169] on button "Returning Customer Sign-In" at bounding box center [293, 168] width 149 height 31
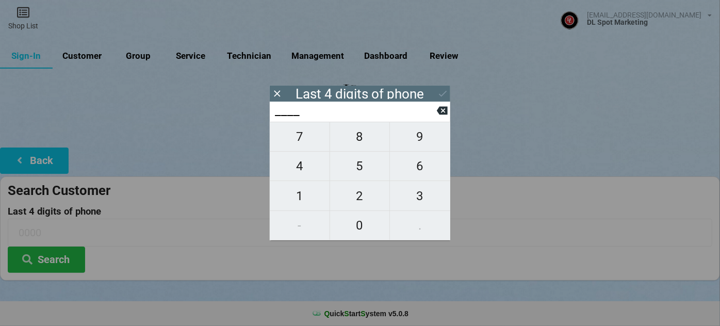
type input "5___"
type input "51__"
type input "510_"
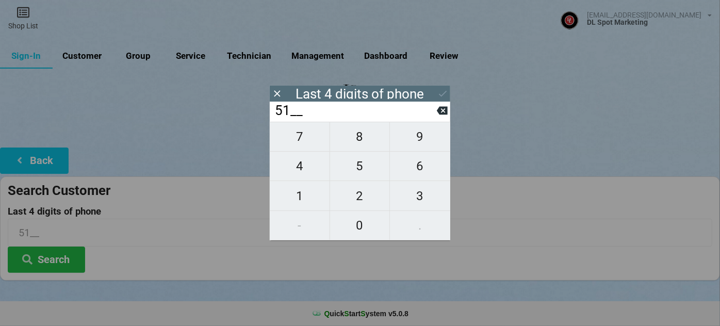
type input "510_"
type input "5108"
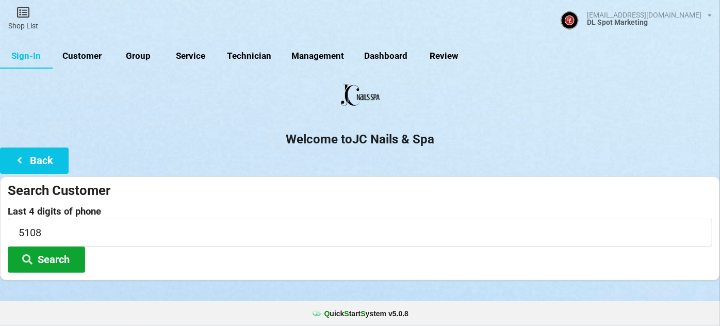
click at [39, 255] on button "Search" at bounding box center [46, 260] width 77 height 26
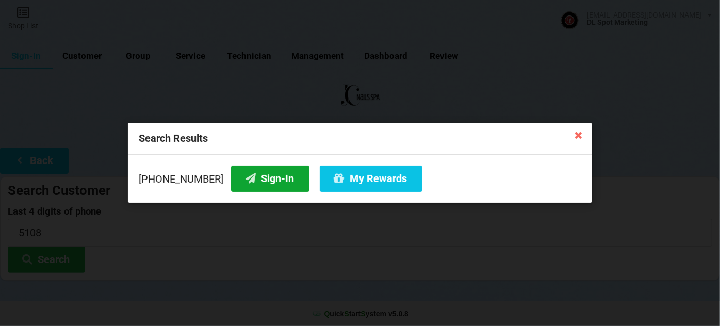
click at [268, 175] on button "Sign-In" at bounding box center [270, 179] width 78 height 26
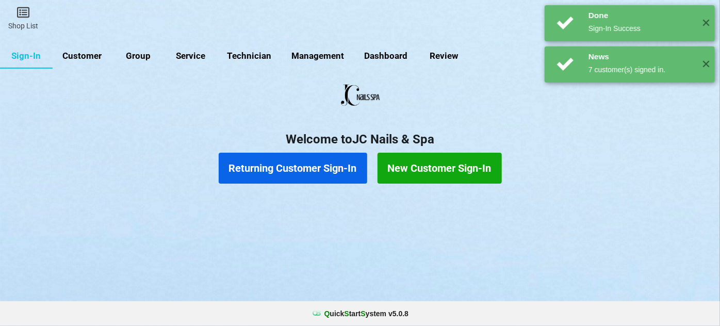
click at [289, 165] on button "Returning Customer Sign-In" at bounding box center [293, 168] width 149 height 31
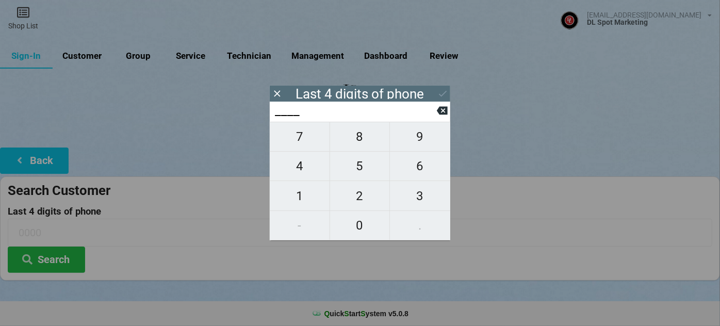
type input "5___"
type input "56__"
type input "566_"
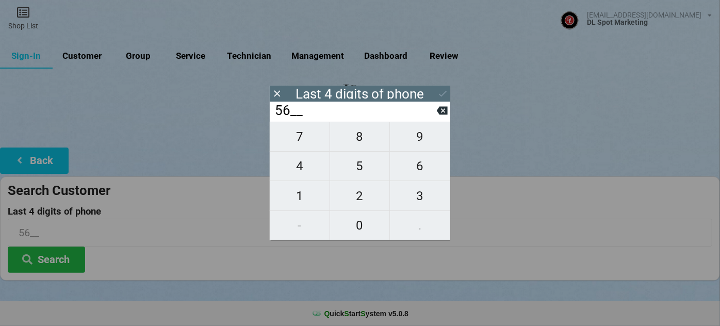
type input "566_"
type input "5666"
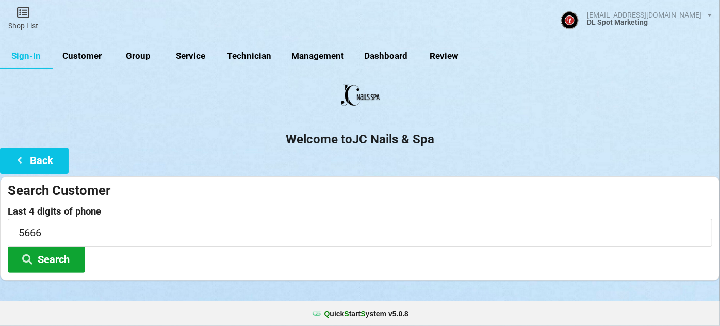
click at [53, 258] on button "Search" at bounding box center [46, 260] width 77 height 26
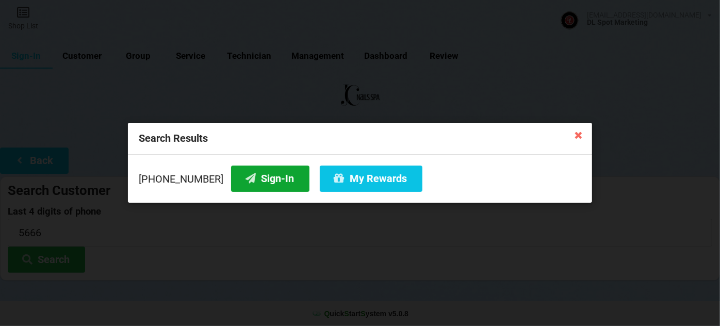
click at [263, 183] on button "Sign-In" at bounding box center [270, 179] width 78 height 26
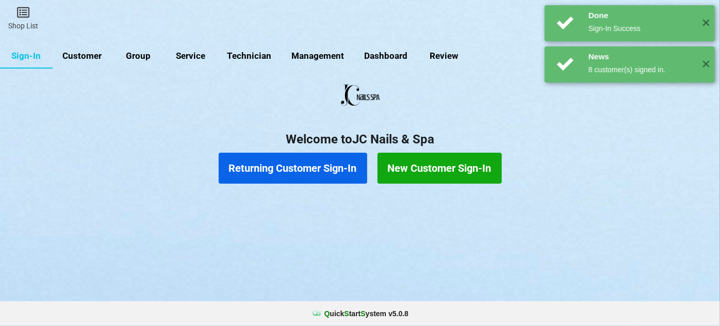
click at [293, 172] on button "Returning Customer Sign-In" at bounding box center [293, 168] width 149 height 31
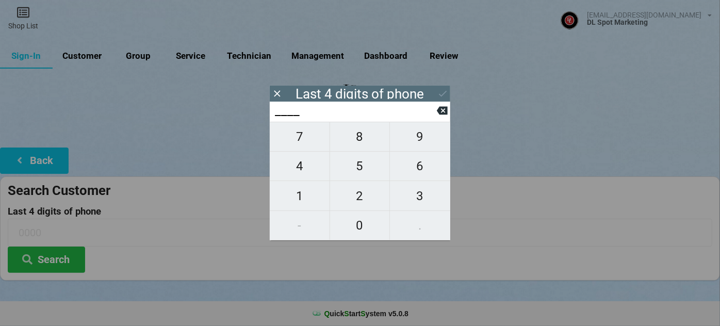
type input "8___"
type input "84__"
type input "841_"
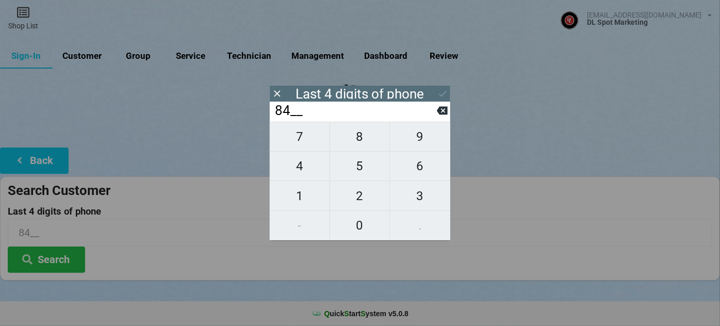
type input "841_"
type input "8411"
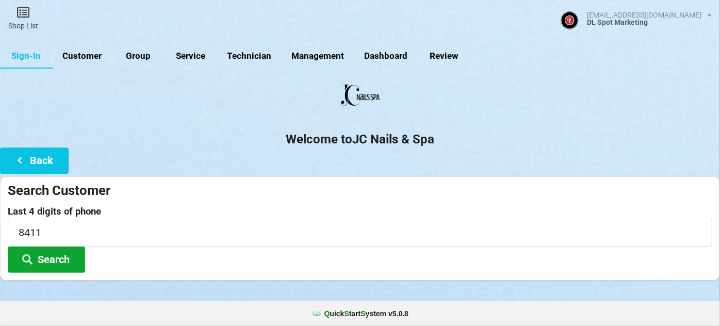
click at [44, 259] on button "Search" at bounding box center [46, 260] width 77 height 26
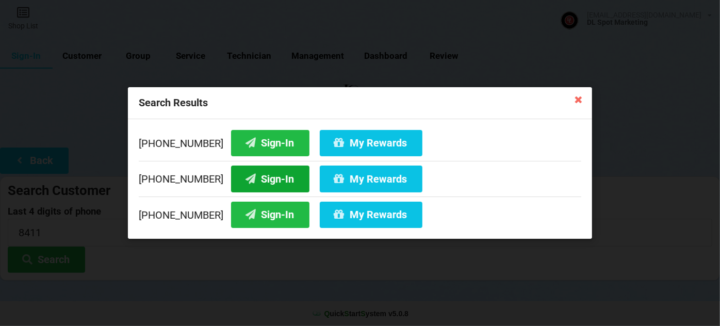
click at [263, 174] on button "Sign-In" at bounding box center [270, 179] width 78 height 26
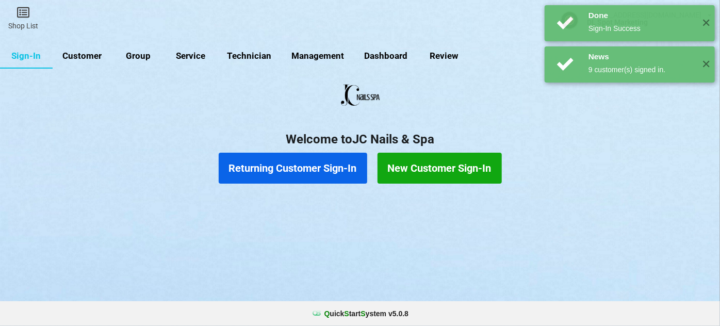
click at [275, 167] on button "Returning Customer Sign-In" at bounding box center [293, 168] width 149 height 31
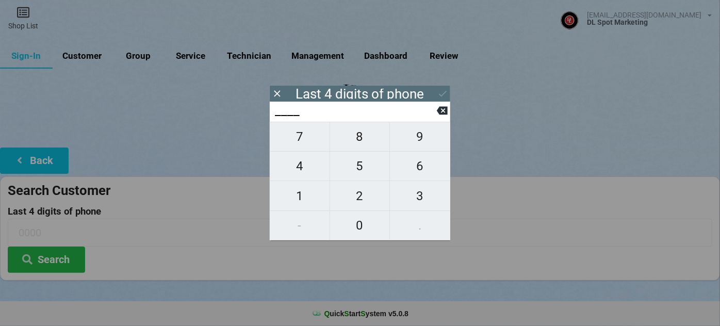
type input "7___"
type input "73__"
type input "737_"
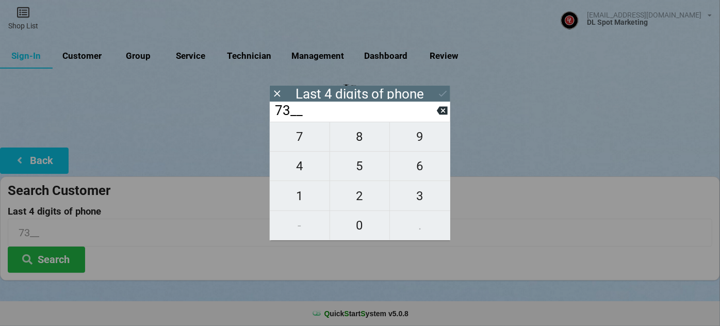
type input "737_"
type input "7374"
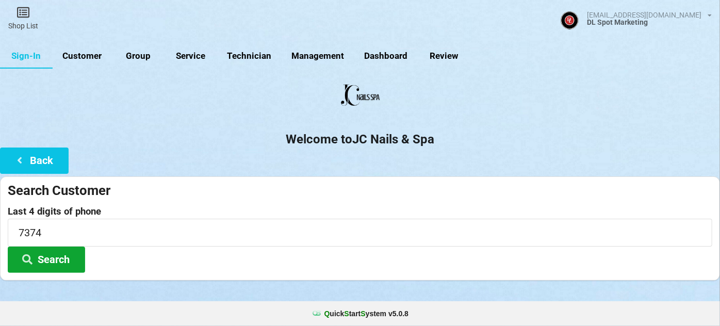
click at [40, 264] on button "Search" at bounding box center [46, 260] width 77 height 26
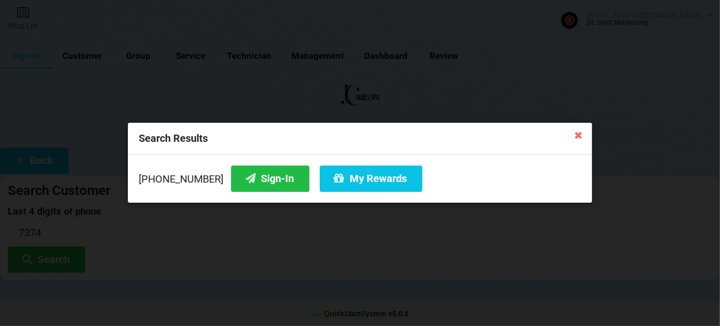
click at [580, 136] on icon at bounding box center [578, 134] width 17 height 17
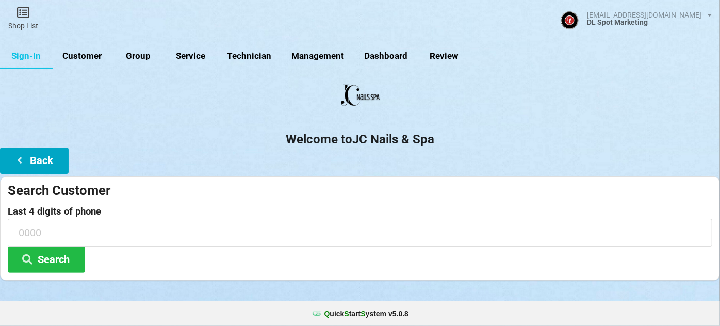
click at [52, 162] on button "Back" at bounding box center [34, 161] width 69 height 26
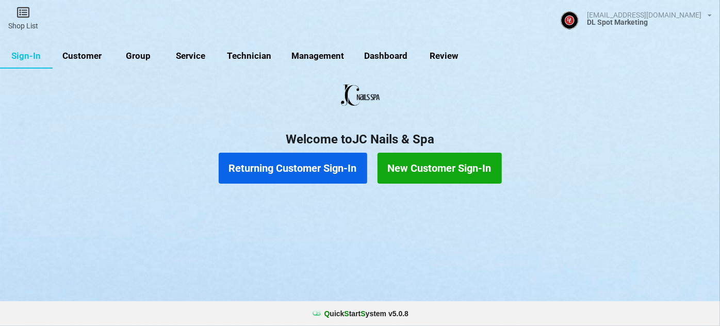
click at [422, 162] on button "New Customer Sign-In" at bounding box center [440, 168] width 124 height 31
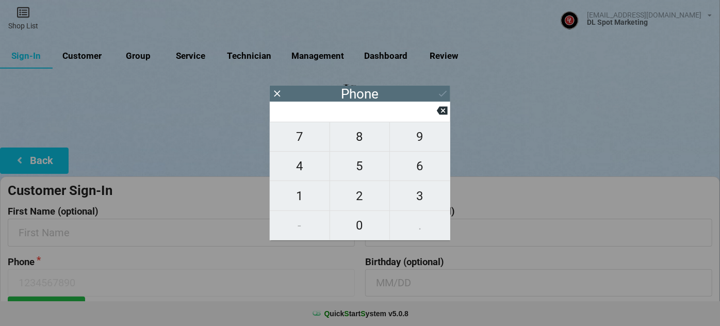
type input "9"
type input "92"
type input "925"
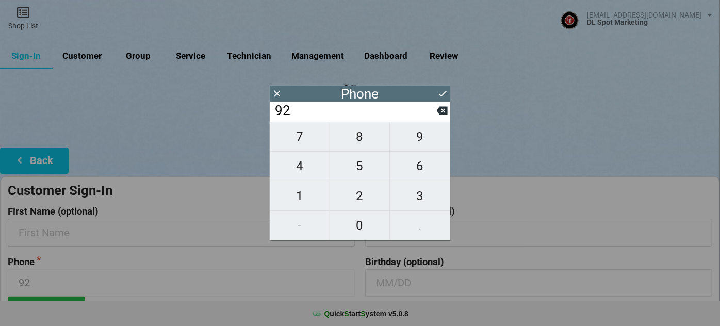
type input "925"
type input "9254"
type input "92540"
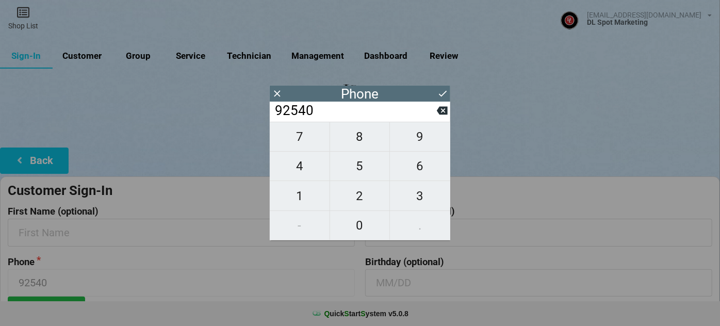
type input "925400"
type input "9254007"
type input "92540073"
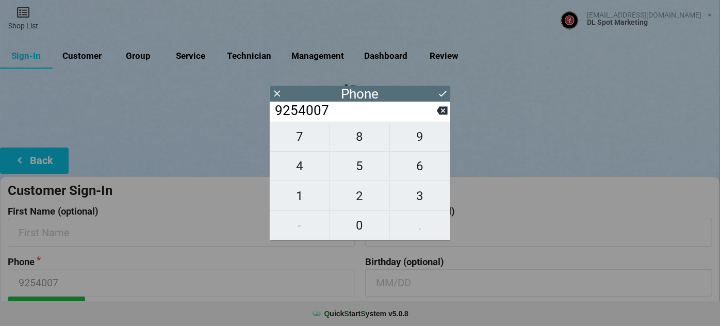
type input "92540073"
type input "925400737"
type input "9254007374"
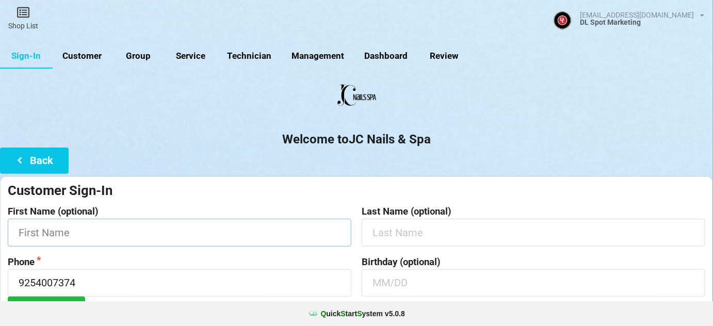
click at [121, 225] on input "text" at bounding box center [180, 232] width 344 height 27
type input "Sesha"
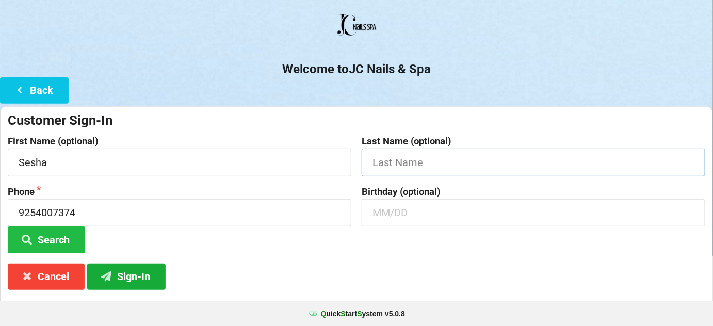
scroll to position [99, 0]
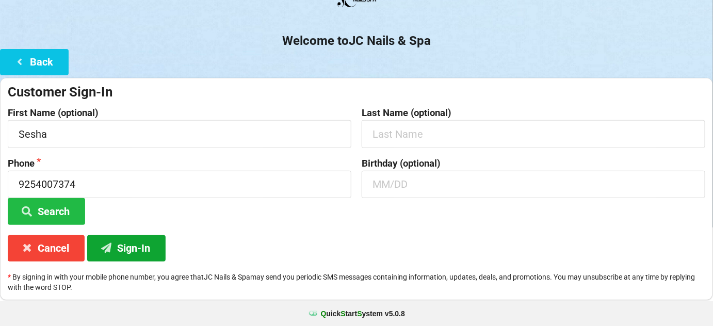
click at [143, 248] on button "Sign-In" at bounding box center [131, 250] width 76 height 26
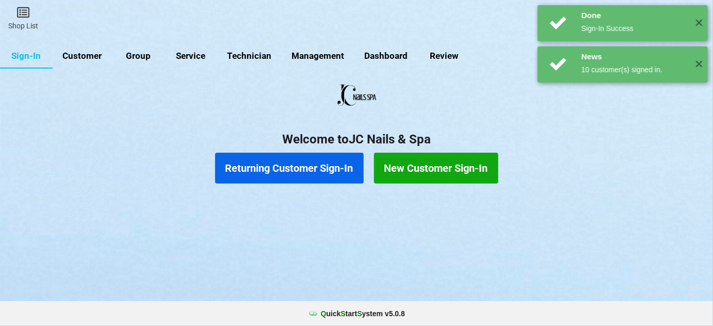
scroll to position [0, 0]
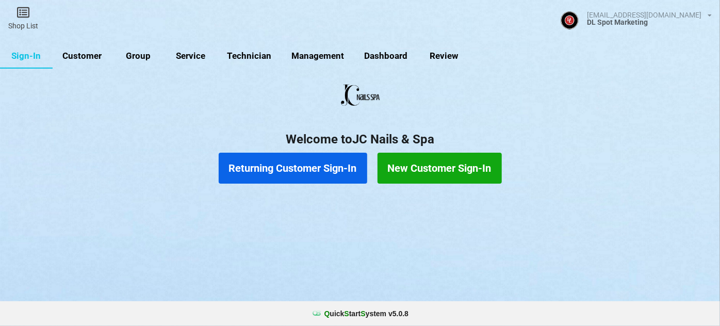
click at [318, 171] on button "Returning Customer Sign-In" at bounding box center [293, 168] width 149 height 31
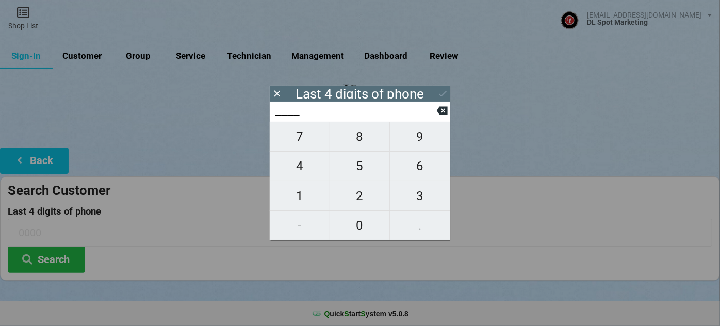
type input "3___"
type input "39__"
type input "399_"
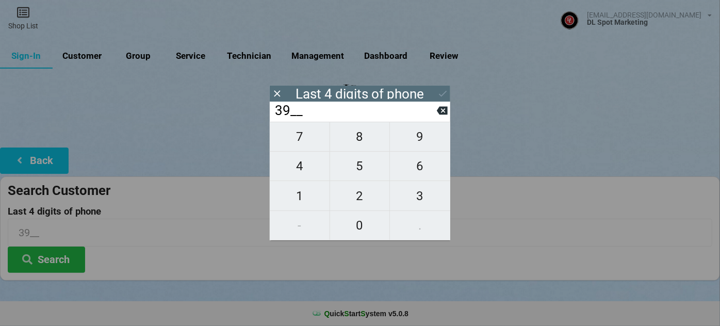
type input "399_"
type input "3997"
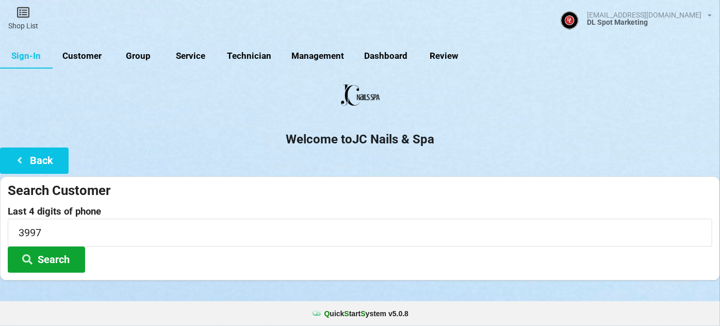
click at [46, 253] on button "Search" at bounding box center [46, 260] width 77 height 26
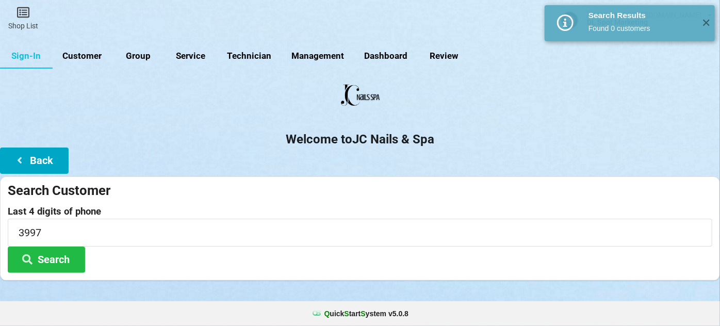
click at [43, 159] on button "Back" at bounding box center [34, 161] width 69 height 26
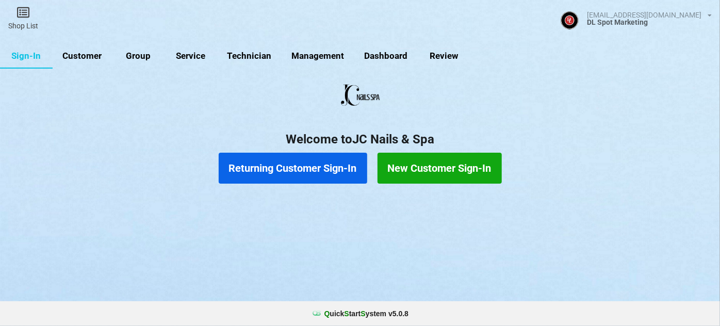
click at [456, 173] on button "New Customer Sign-In" at bounding box center [440, 168] width 124 height 31
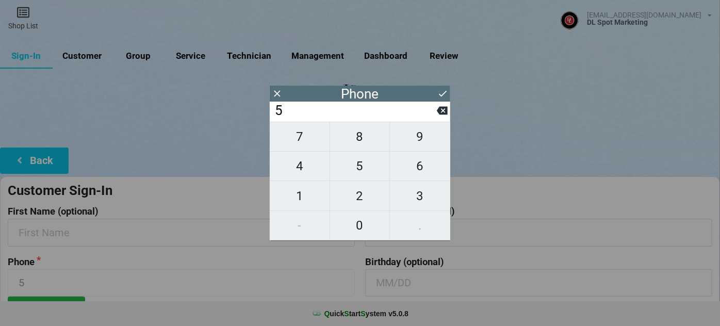
type input "5"
type input "51"
type input "510"
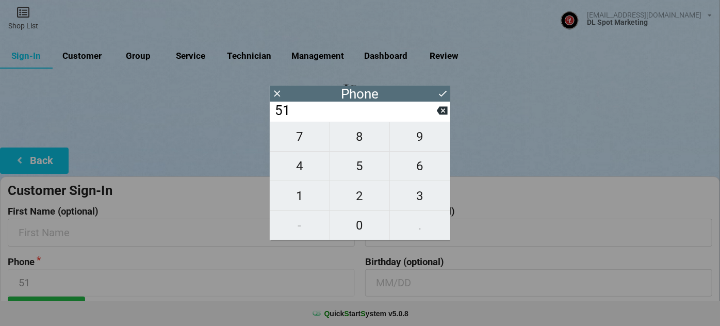
type input "510"
type input "5102"
type input "51022"
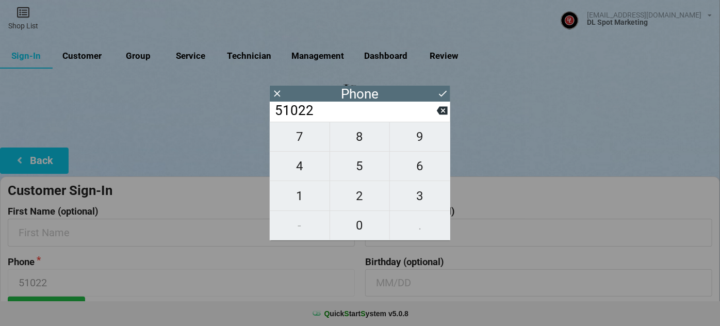
type input "510220"
type input "5102203"
type input "51022039"
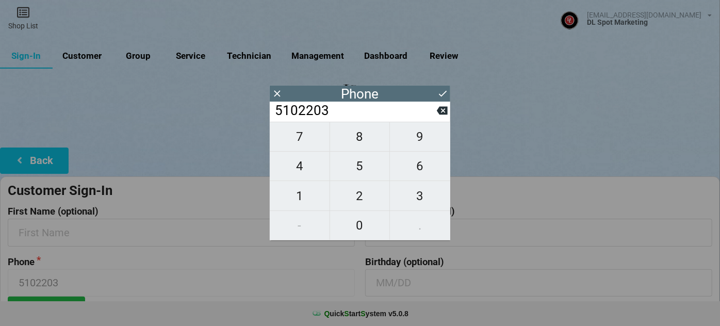
type input "51022039"
type input "510220399"
type input "5102203997"
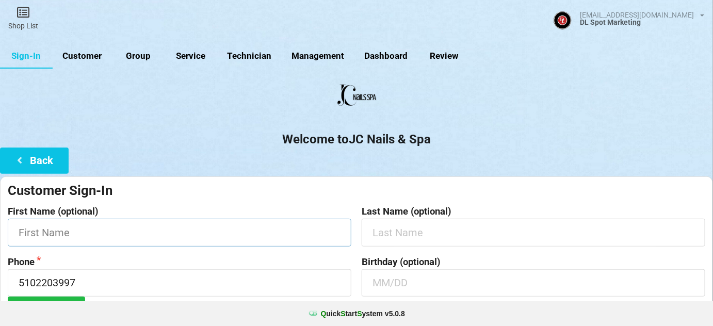
click at [53, 236] on input "text" at bounding box center [180, 232] width 344 height 27
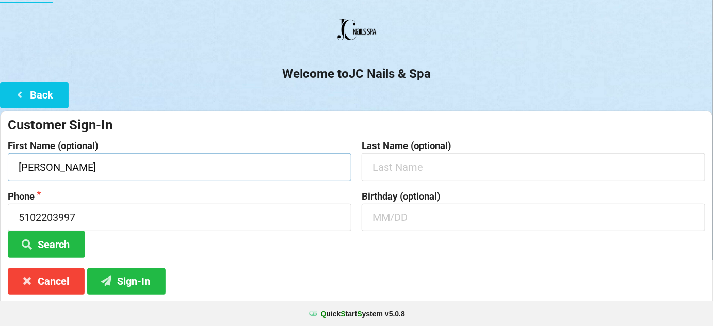
scroll to position [99, 0]
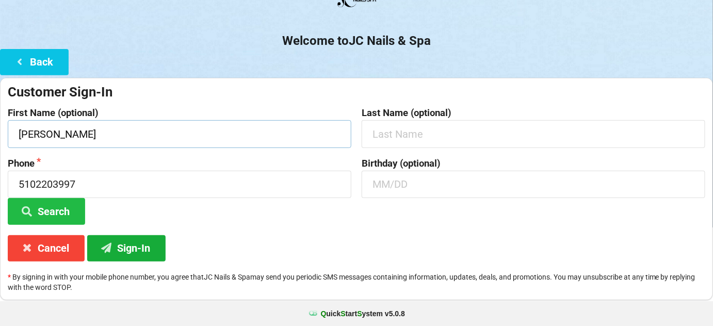
type input "[PERSON_NAME]"
click at [132, 247] on button "Sign-In" at bounding box center [126, 248] width 78 height 26
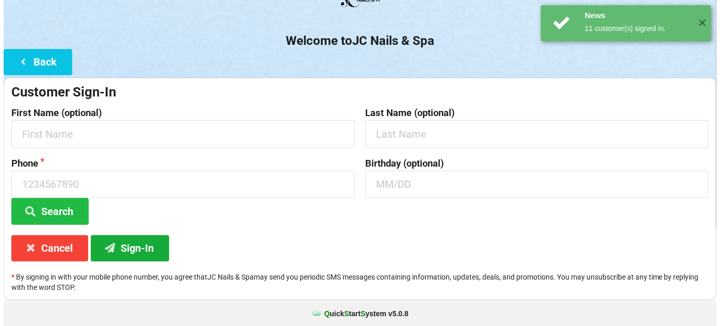
scroll to position [0, 0]
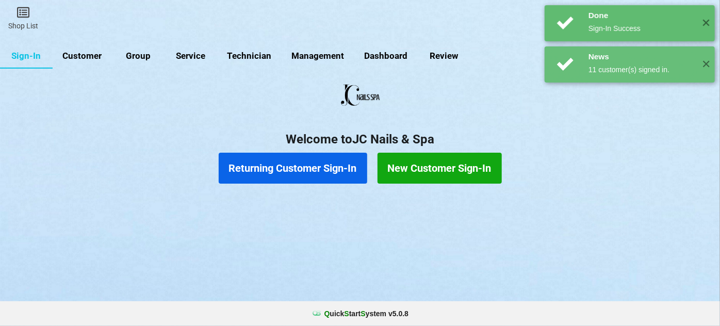
click at [326, 168] on button "Returning Customer Sign-In" at bounding box center [293, 168] width 149 height 31
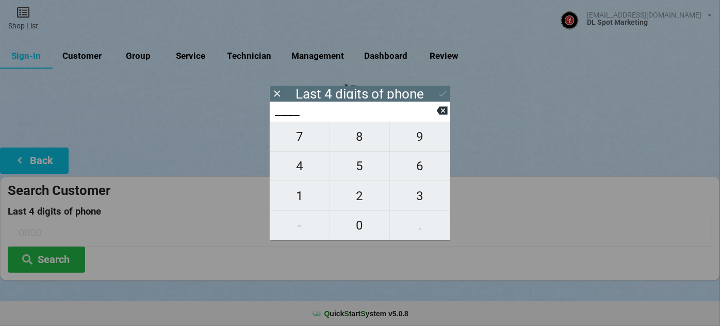
type input "2___"
type input "21__"
type input "213_"
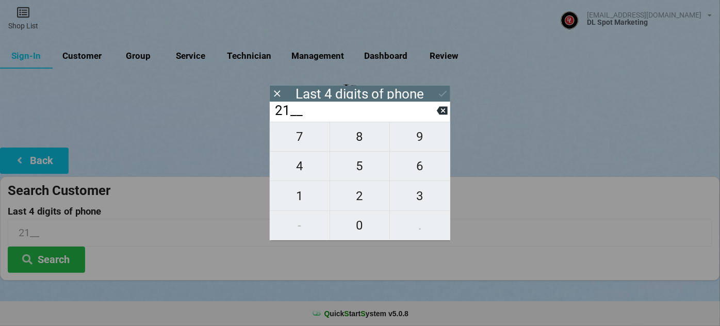
type input "213_"
type input "2130"
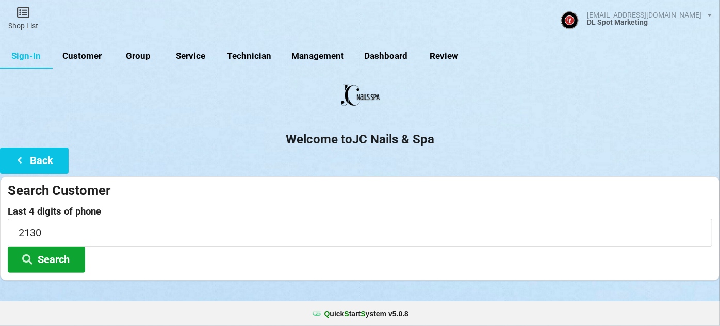
click at [30, 259] on icon at bounding box center [27, 258] width 12 height 9
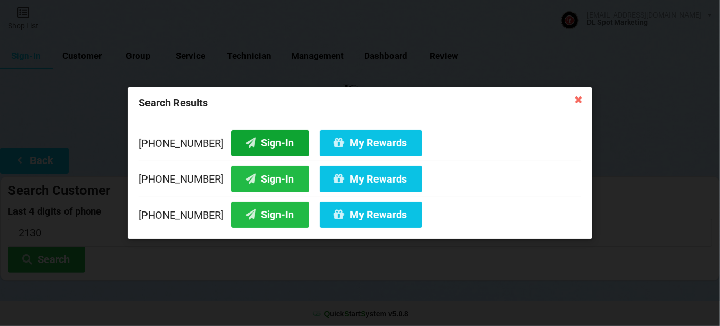
click at [247, 137] on button "Sign-In" at bounding box center [270, 143] width 78 height 26
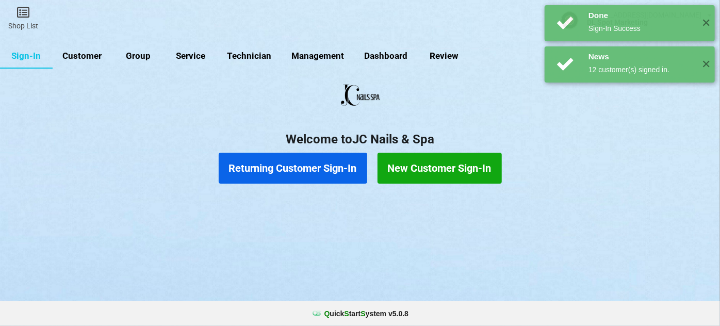
click at [83, 54] on link "Customer" at bounding box center [82, 56] width 59 height 25
select select "25"
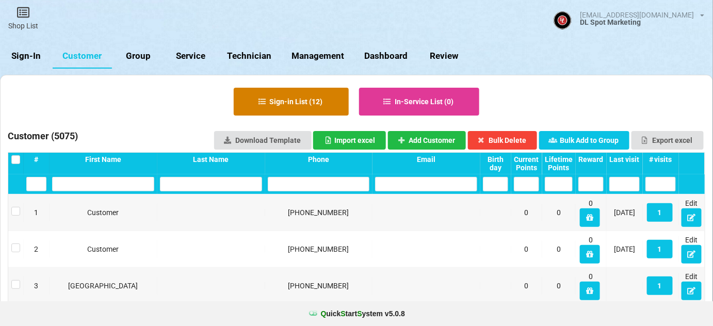
click at [297, 101] on button "Sign-in List ( 12 )" at bounding box center [291, 102] width 115 height 28
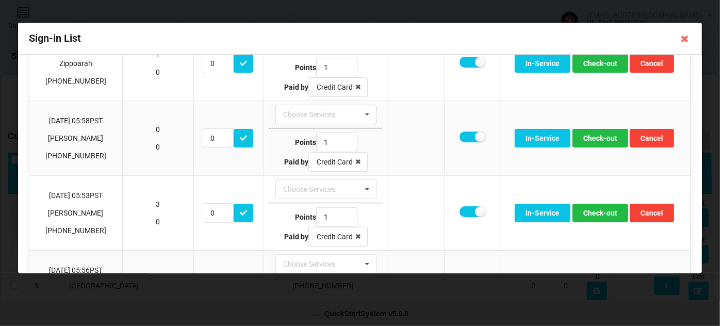
scroll to position [250, 0]
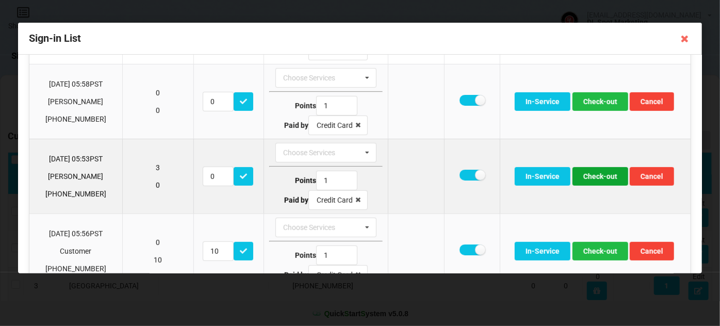
click at [590, 171] on button "Check-out" at bounding box center [601, 176] width 56 height 19
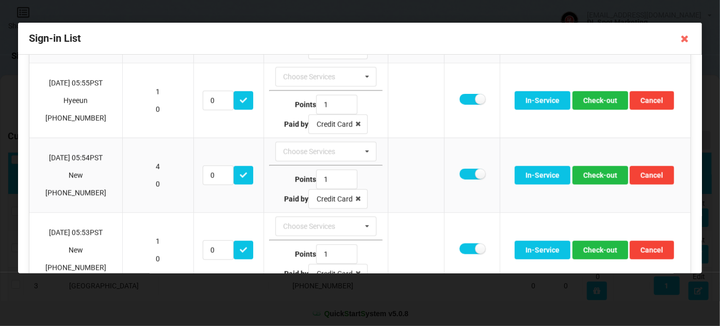
scroll to position [643, 0]
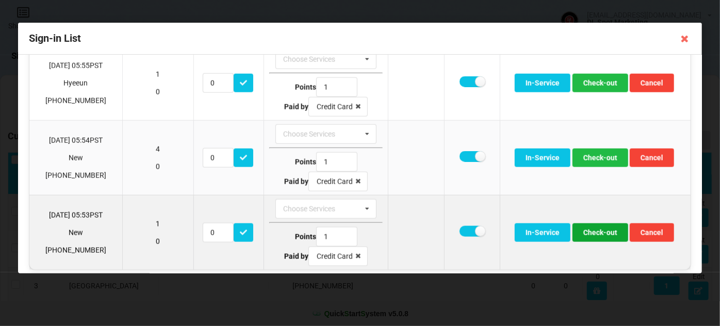
click at [594, 225] on button "Check-out" at bounding box center [601, 232] width 56 height 19
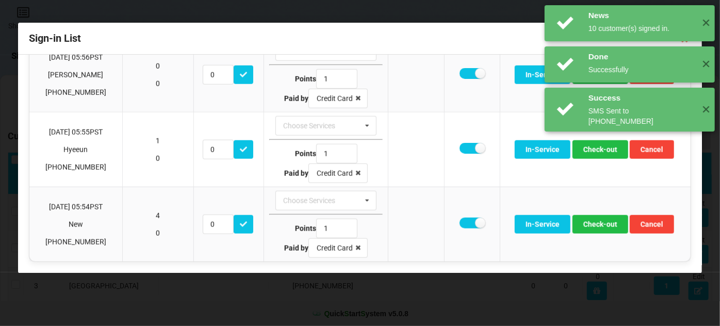
scroll to position [568, 0]
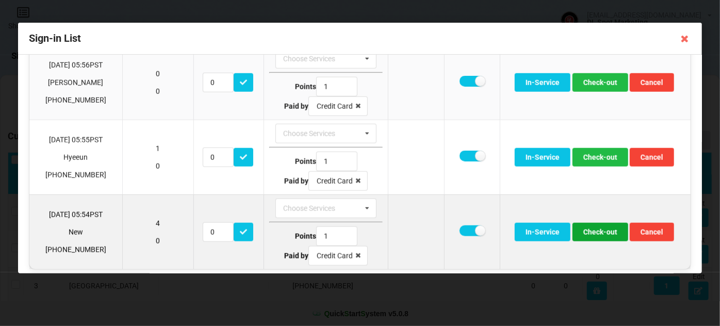
click at [601, 224] on button "Check-out" at bounding box center [601, 232] width 56 height 19
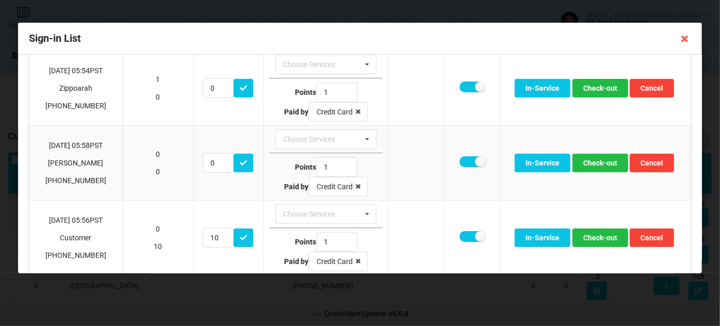
scroll to position [182, 0]
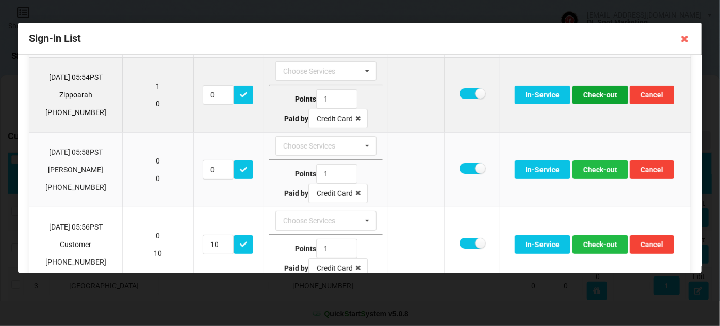
click at [604, 93] on button "Check-out" at bounding box center [601, 95] width 56 height 19
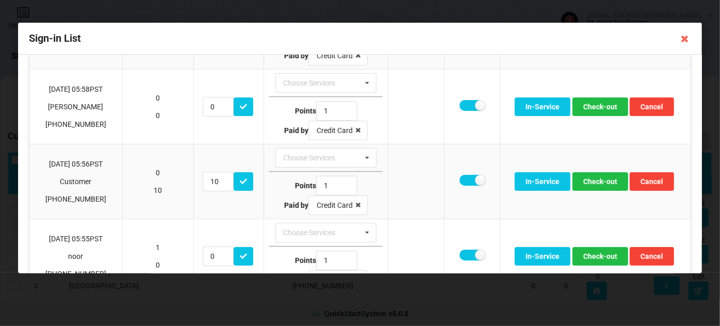
scroll to position [45, 0]
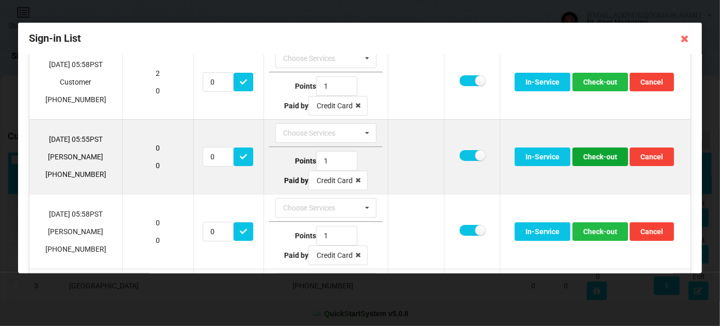
click at [596, 161] on button "Check-out" at bounding box center [601, 157] width 56 height 19
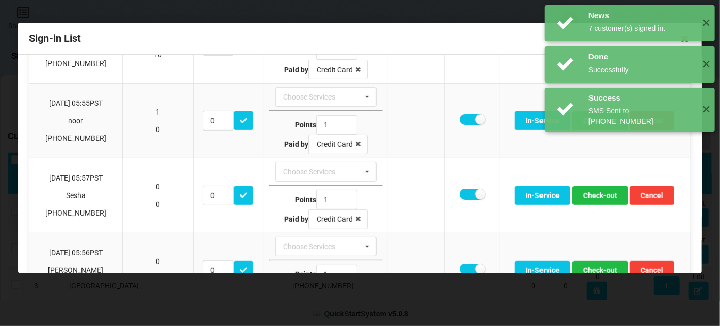
scroll to position [233, 0]
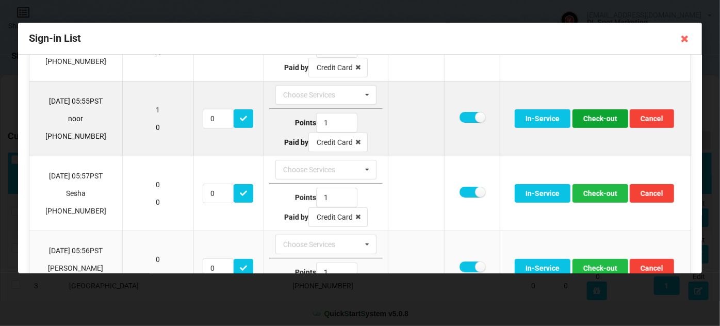
click at [600, 118] on button "Check-out" at bounding box center [601, 118] width 56 height 19
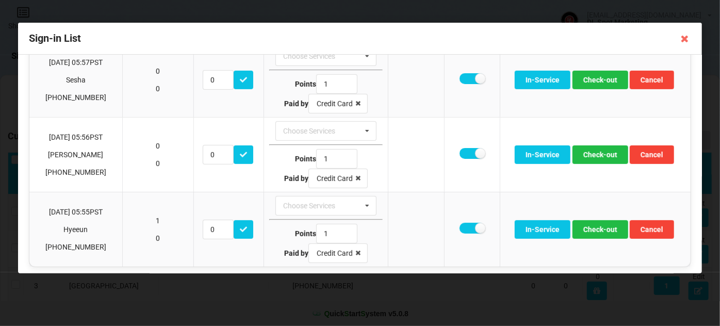
scroll to position [272, 0]
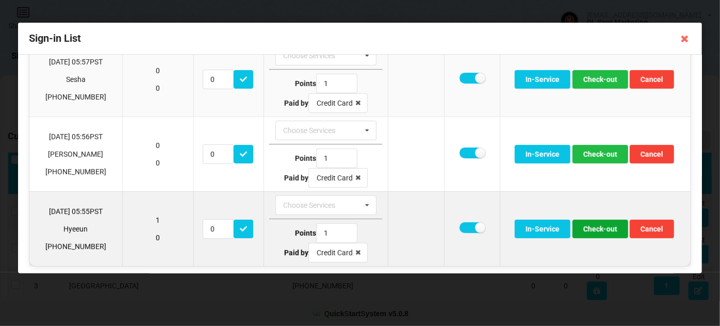
click at [598, 229] on button "Check-out" at bounding box center [601, 229] width 56 height 19
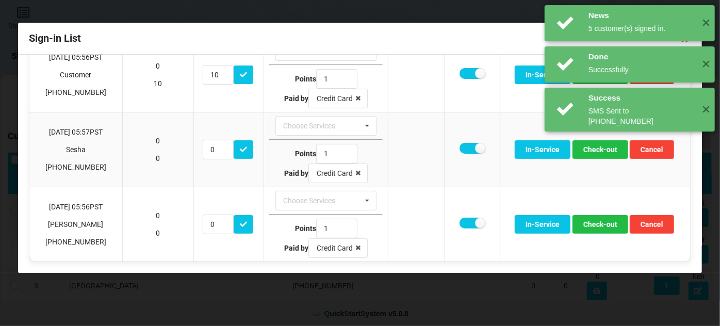
scroll to position [198, 0]
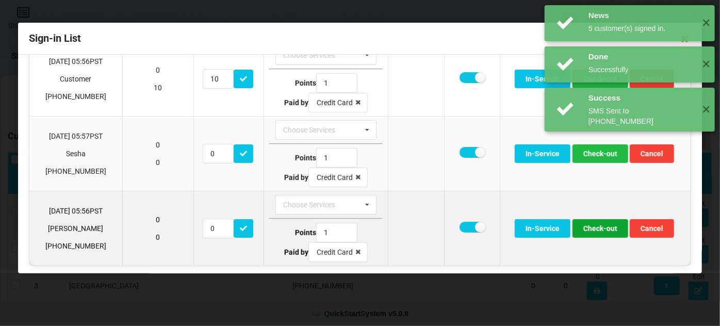
click at [601, 226] on button "Check-out" at bounding box center [601, 228] width 56 height 19
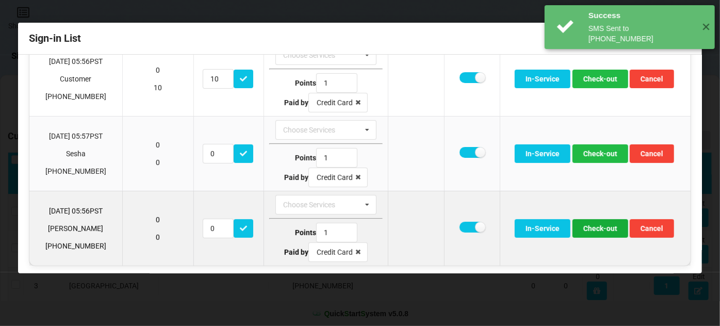
scroll to position [124, 0]
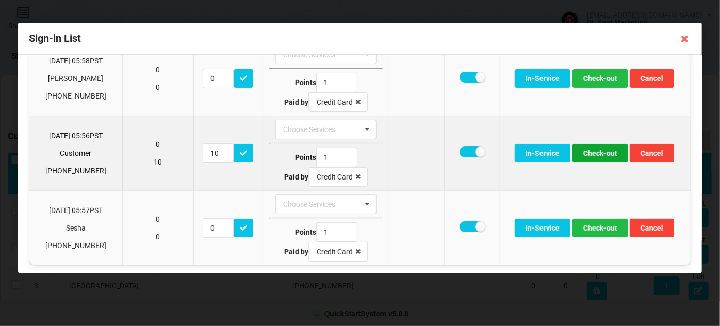
click at [595, 148] on button "Check-out" at bounding box center [601, 153] width 56 height 19
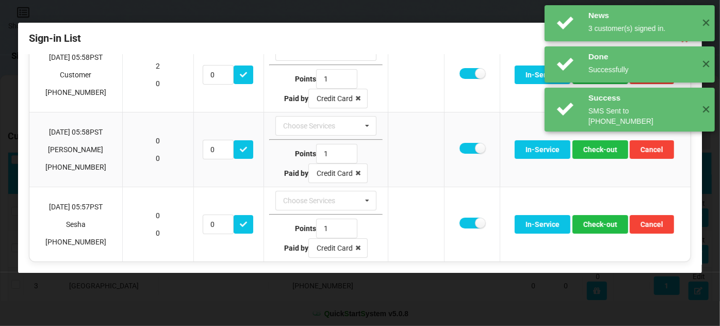
scroll to position [50, 0]
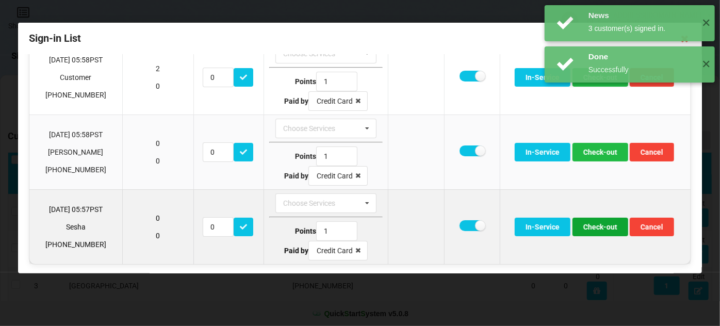
click at [603, 230] on button "Check-out" at bounding box center [601, 227] width 56 height 19
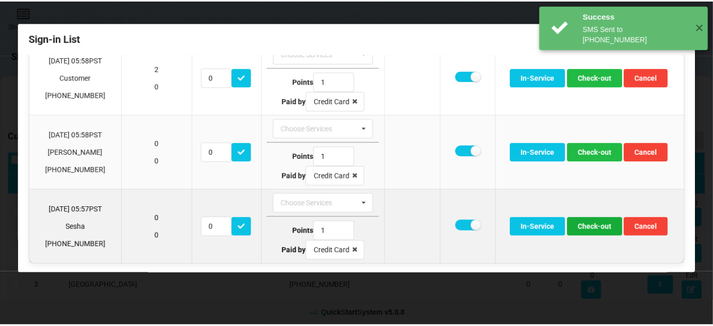
scroll to position [0, 0]
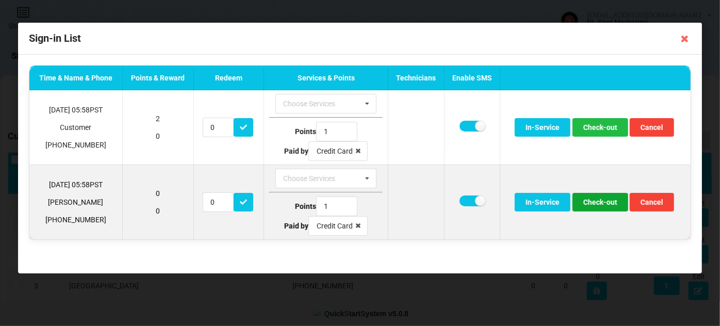
click at [606, 202] on button "Check-out" at bounding box center [601, 202] width 56 height 19
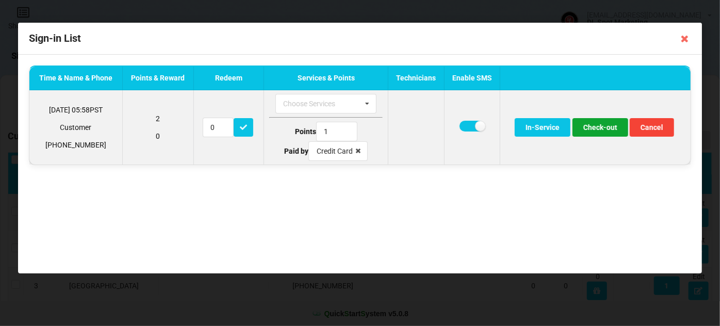
click at [600, 129] on button "Check-out" at bounding box center [601, 127] width 56 height 19
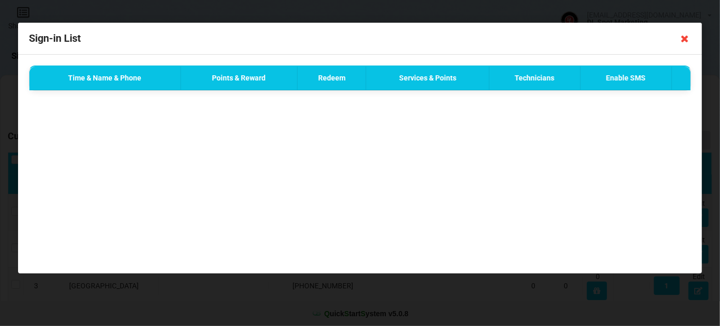
click at [686, 41] on icon at bounding box center [685, 38] width 17 height 17
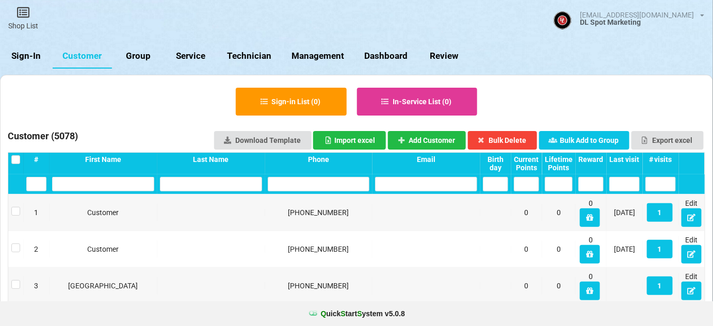
click at [321, 184] on input "text" at bounding box center [319, 184] width 102 height 14
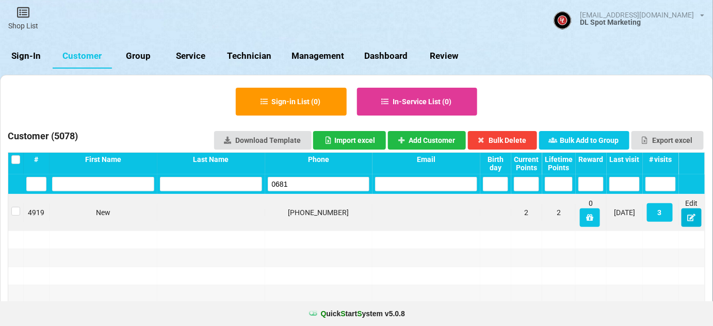
type input "0681"
click at [691, 217] on icon at bounding box center [691, 217] width 9 height 6
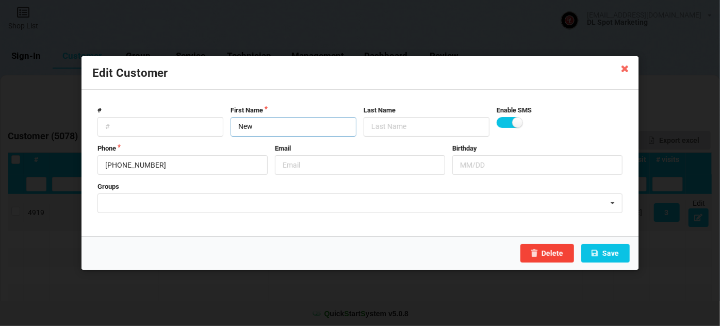
click at [249, 133] on input "New" at bounding box center [294, 127] width 126 height 20
type input "Customer"
click at [607, 252] on button "Save" at bounding box center [605, 253] width 48 height 19
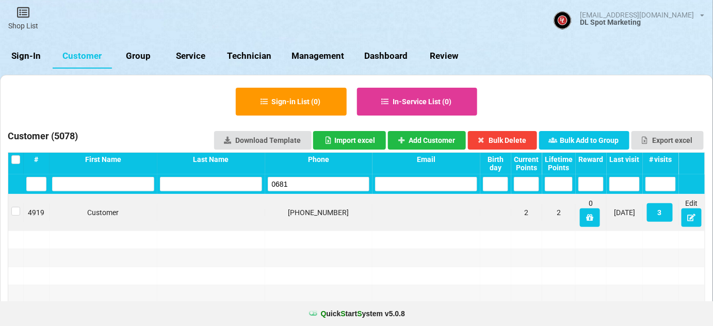
click at [30, 57] on link "Sign-In" at bounding box center [26, 56] width 53 height 25
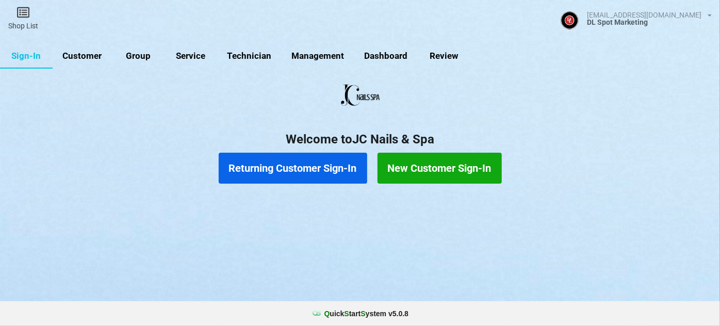
click at [282, 169] on button "Returning Customer Sign-In" at bounding box center [293, 168] width 149 height 31
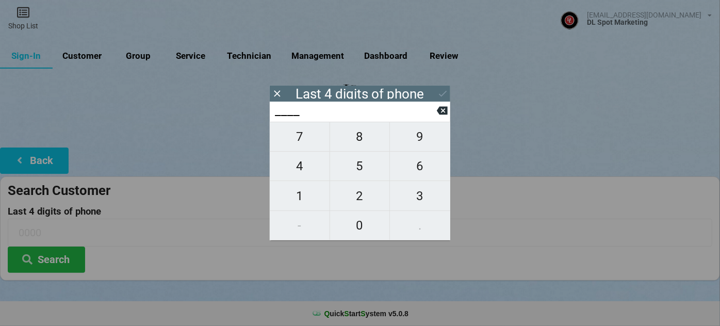
type input "7___"
type input "76__"
type input "764_"
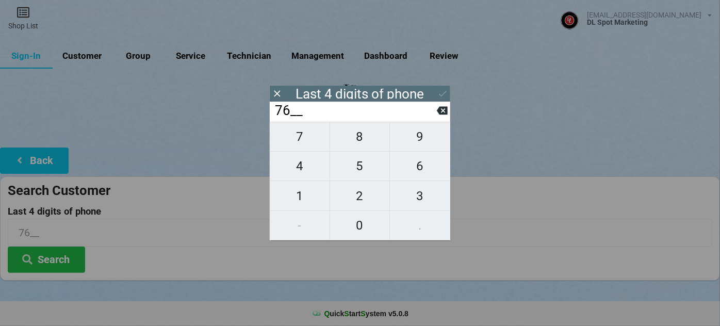
type input "764_"
type input "7642"
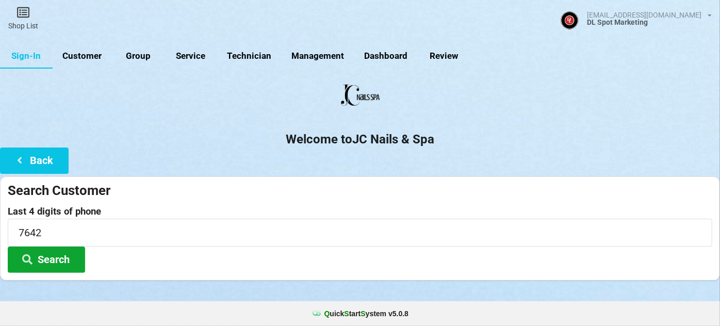
click at [339, 170] on button "Search" at bounding box center [341, 169] width 5 height 2
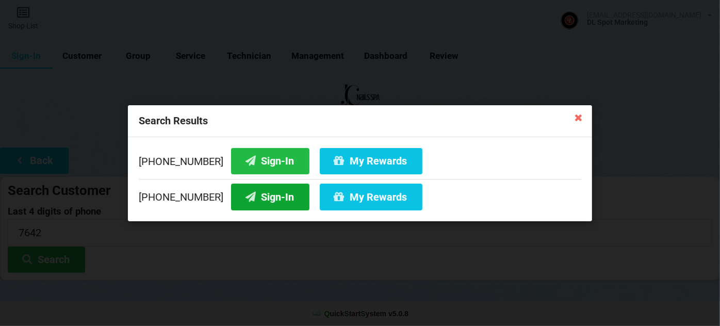
click at [255, 198] on button "Sign-In" at bounding box center [270, 197] width 78 height 26
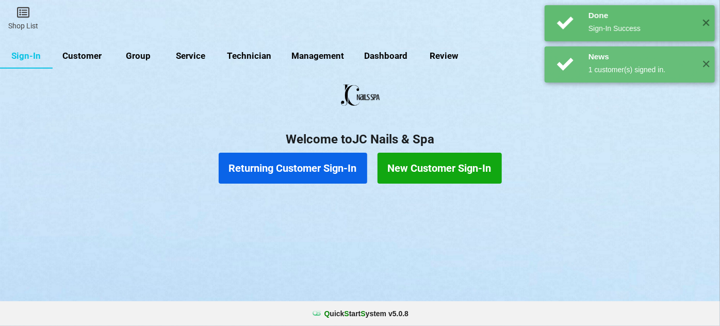
click at [298, 167] on button "Returning Customer Sign-In" at bounding box center [293, 168] width 149 height 31
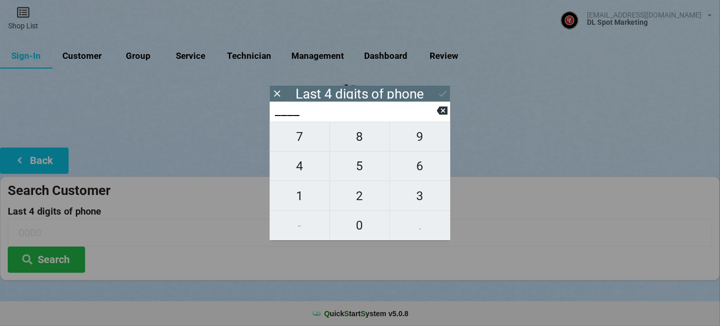
type input "6___"
type input "69__"
type input "699_"
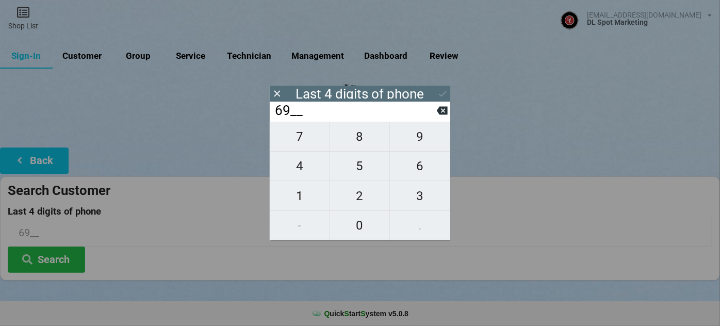
type input "699_"
type input "6990"
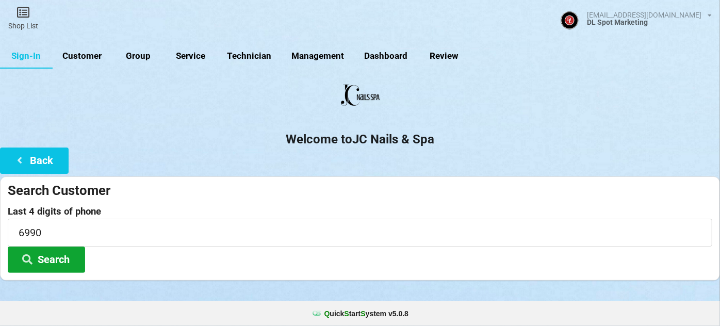
click at [55, 265] on button "Search" at bounding box center [46, 260] width 77 height 26
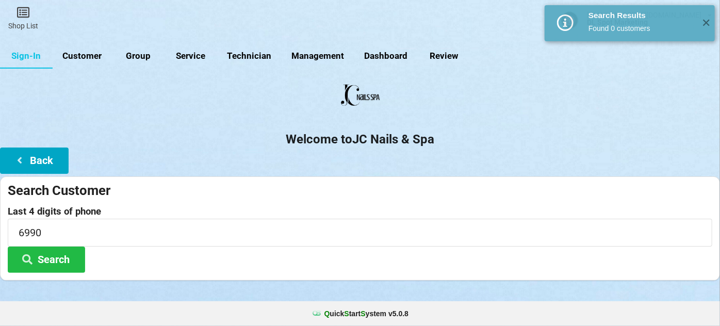
click at [44, 155] on button "Back" at bounding box center [34, 161] width 69 height 26
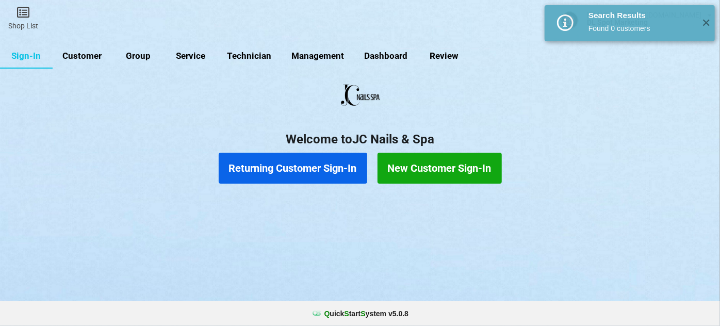
click at [400, 169] on button "New Customer Sign-In" at bounding box center [440, 168] width 124 height 31
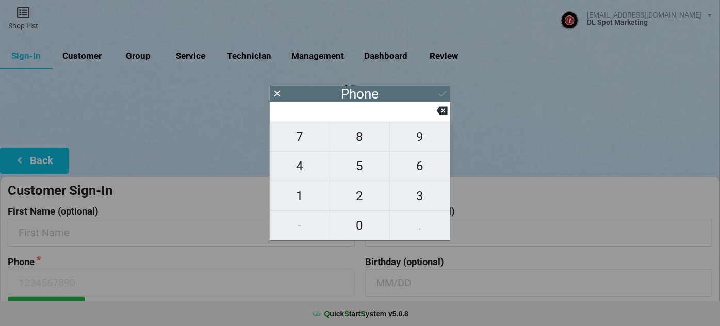
type input "9"
type input "92"
type input "925"
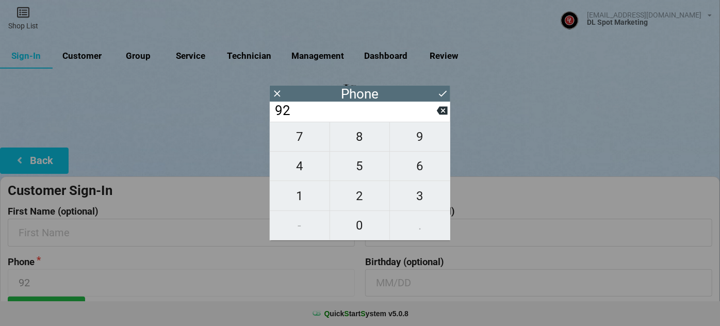
type input "925"
type input "9255"
type input "92551"
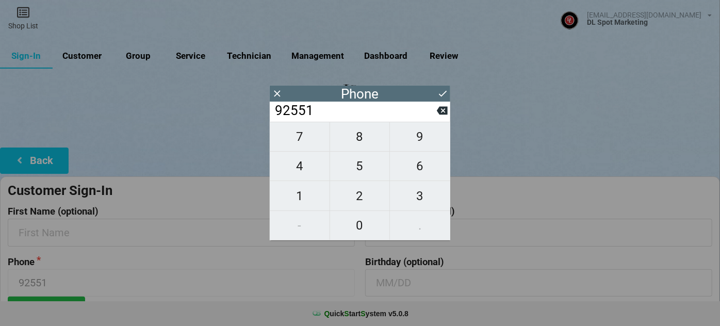
type input "925519"
type input "9255196"
type input "92551969"
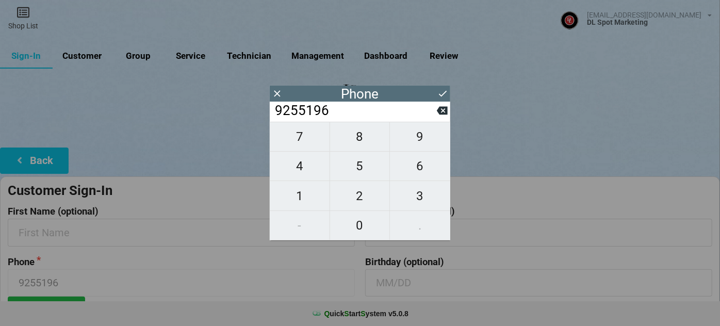
type input "92551969"
type input "925519699"
type input "9255196990"
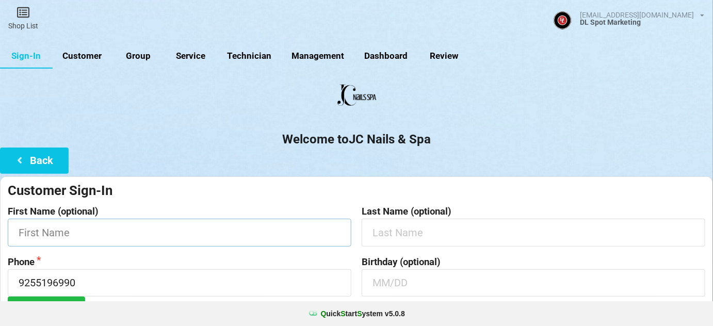
click at [91, 235] on input "text" at bounding box center [180, 232] width 344 height 27
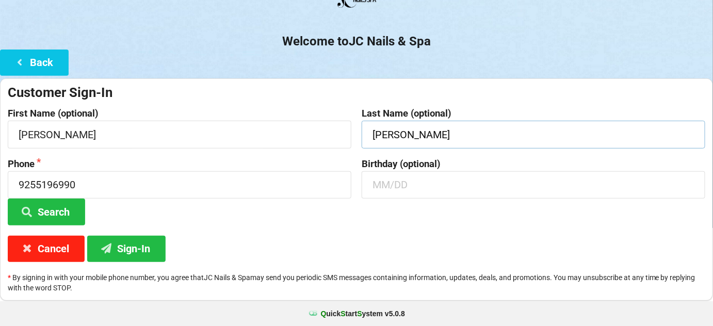
scroll to position [99, 0]
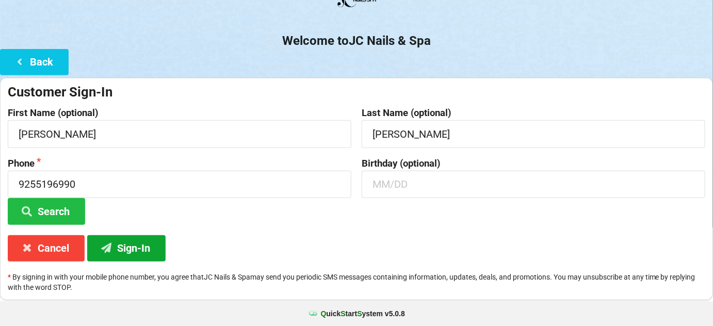
click at [126, 245] on button "Sign-In" at bounding box center [126, 248] width 78 height 26
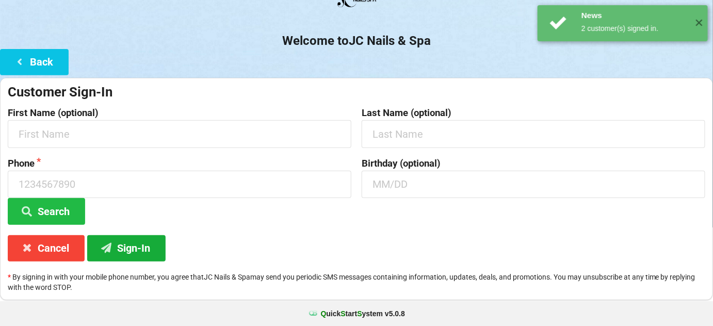
scroll to position [0, 0]
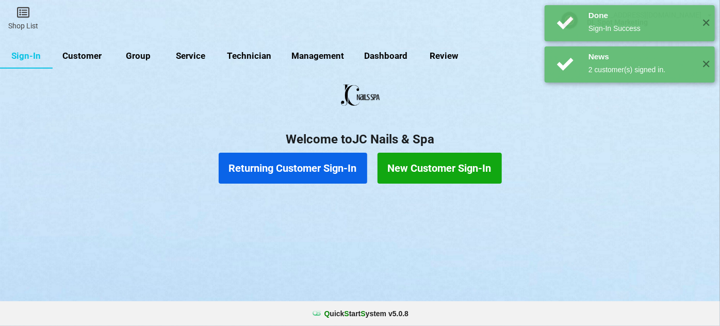
click at [329, 171] on button "Returning Customer Sign-In" at bounding box center [293, 168] width 149 height 31
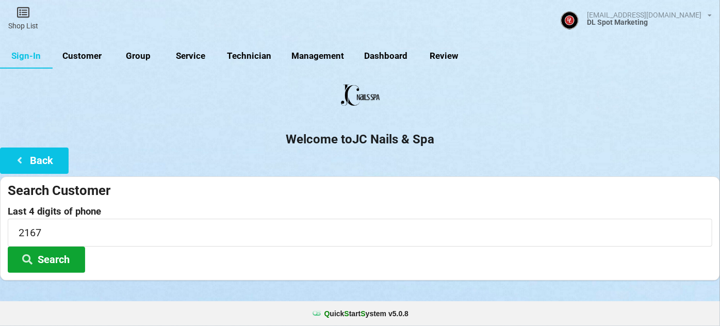
click at [56, 255] on button "Search" at bounding box center [46, 260] width 77 height 26
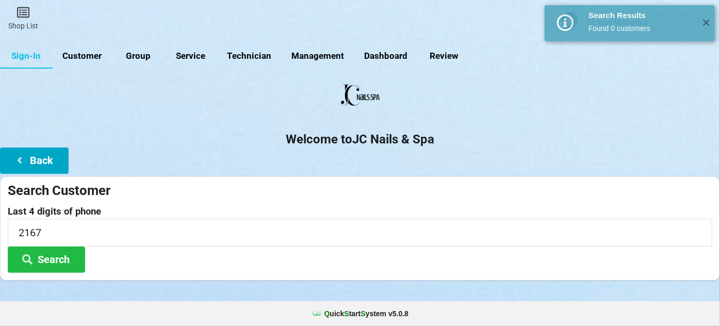
click at [38, 162] on button "Back" at bounding box center [34, 161] width 69 height 26
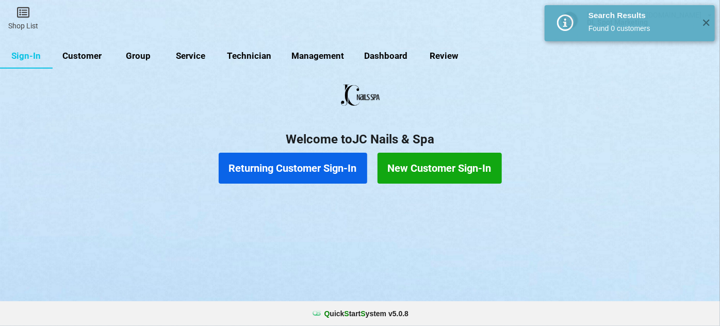
click at [397, 172] on button "New Customer Sign-In" at bounding box center [440, 168] width 124 height 31
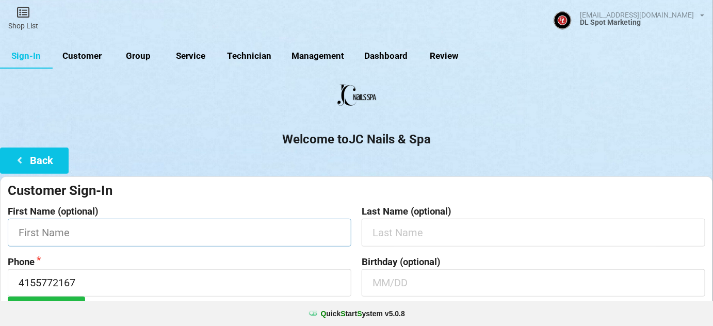
click at [104, 234] on input "text" at bounding box center [180, 232] width 344 height 27
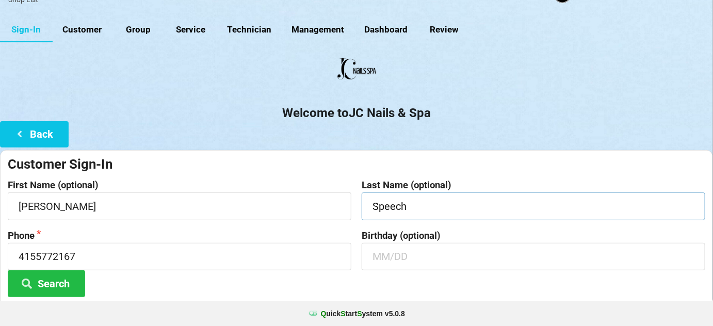
scroll to position [99, 0]
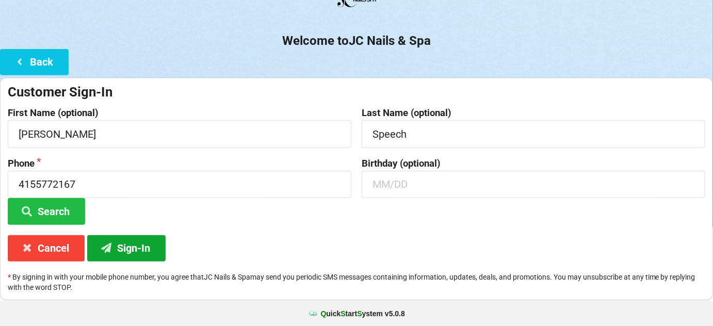
click at [141, 254] on button "Sign-In" at bounding box center [126, 248] width 78 height 26
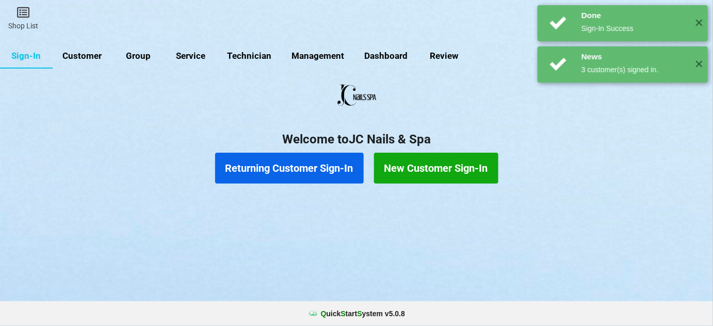
scroll to position [0, 0]
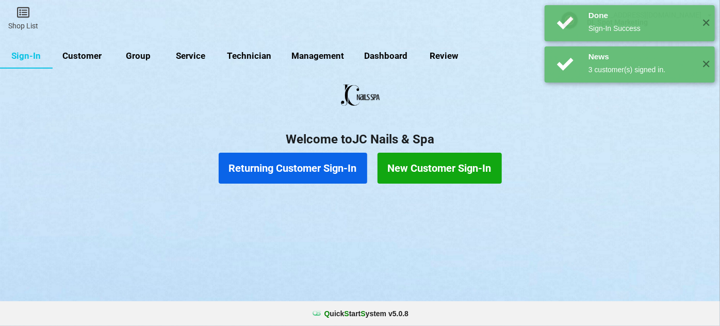
click at [285, 170] on button "Returning Customer Sign-In" at bounding box center [293, 168] width 149 height 31
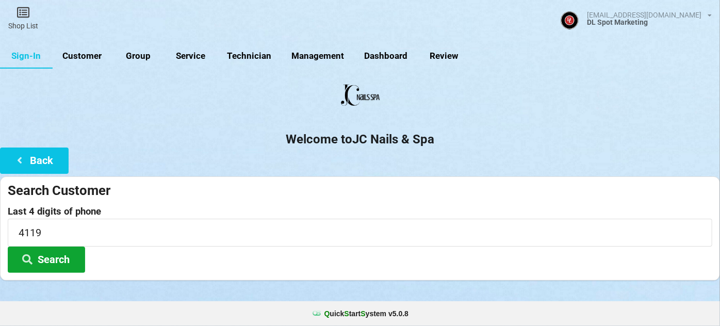
click at [61, 253] on button "Search" at bounding box center [46, 260] width 77 height 26
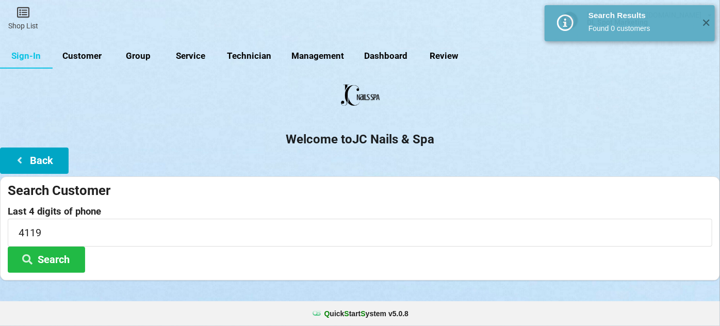
click at [45, 162] on button "Back" at bounding box center [34, 161] width 69 height 26
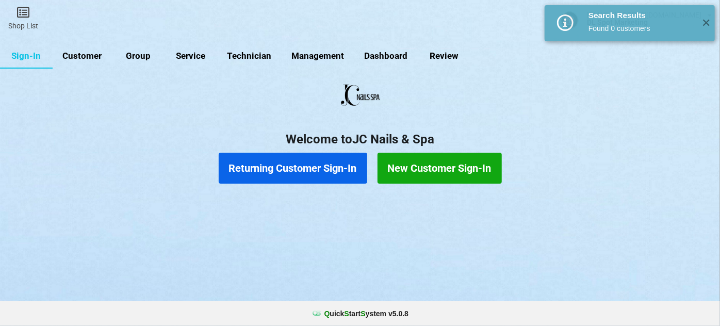
click at [407, 167] on button "New Customer Sign-In" at bounding box center [440, 168] width 124 height 31
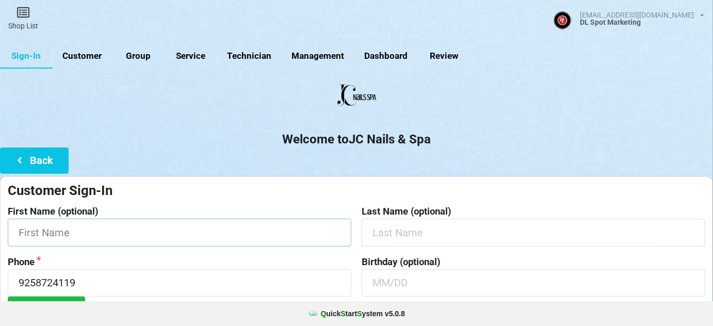
click at [116, 242] on input "text" at bounding box center [180, 232] width 344 height 27
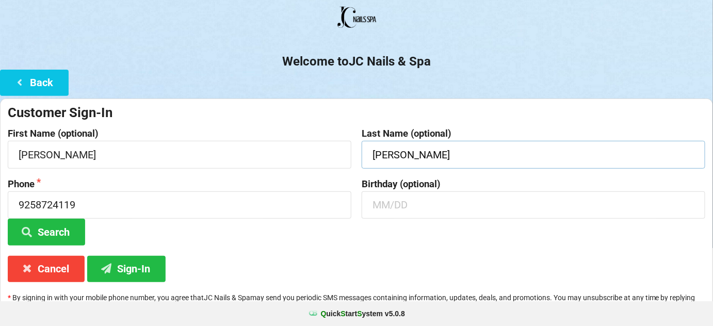
scroll to position [99, 0]
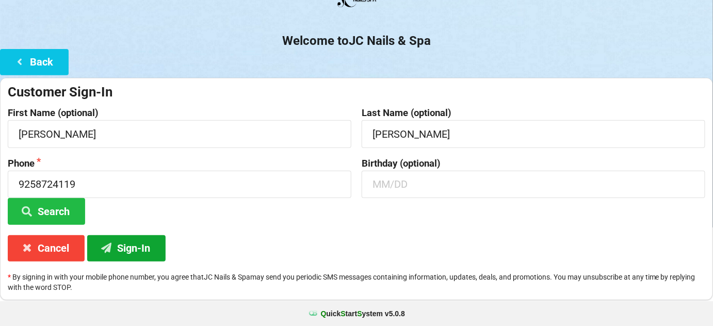
click at [133, 246] on button "Sign-In" at bounding box center [126, 248] width 78 height 26
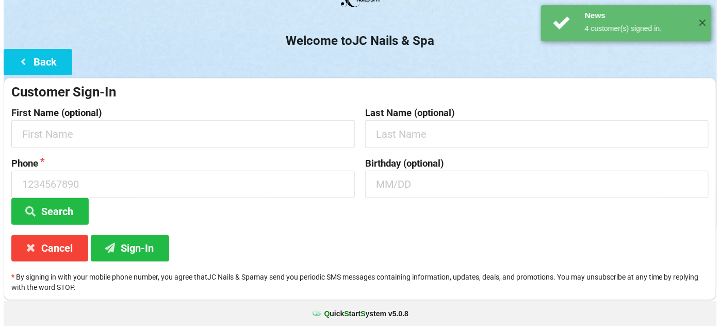
scroll to position [0, 0]
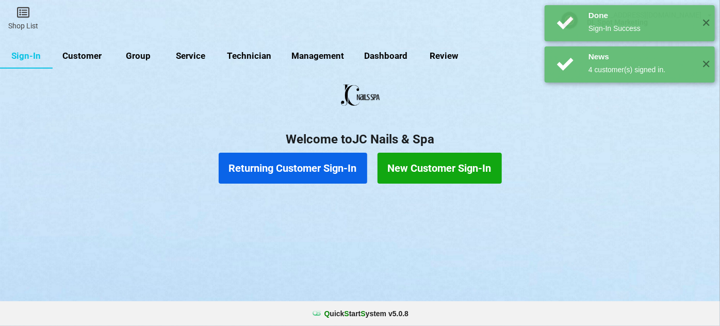
click at [304, 171] on button "Returning Customer Sign-In" at bounding box center [293, 168] width 149 height 31
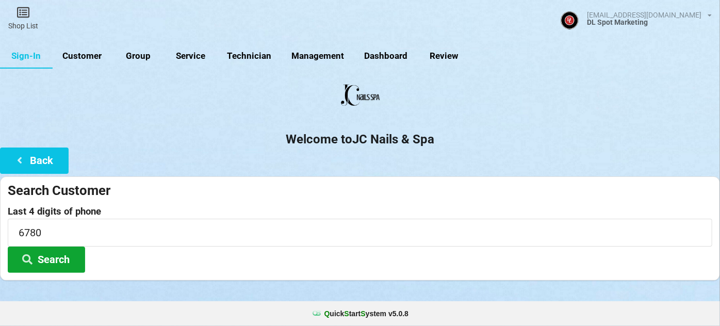
click at [46, 256] on button "Search" at bounding box center [46, 260] width 77 height 26
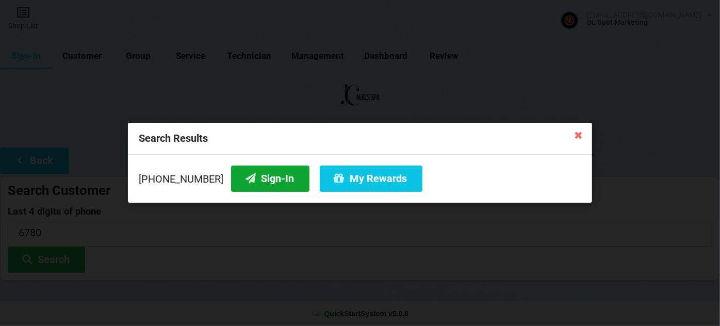
click at [269, 178] on button "Sign-In" at bounding box center [270, 179] width 78 height 26
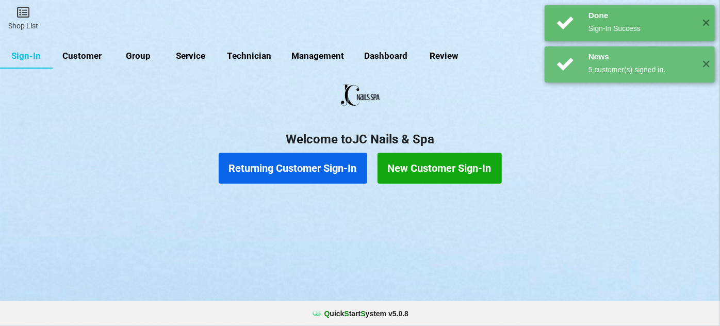
click at [272, 170] on button "Returning Customer Sign-In" at bounding box center [293, 168] width 149 height 31
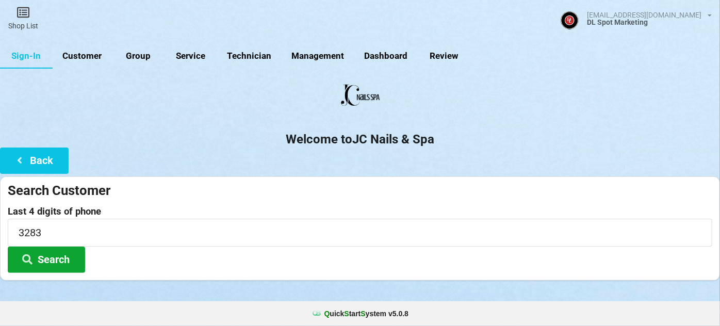
click at [42, 257] on button "Search" at bounding box center [46, 260] width 77 height 26
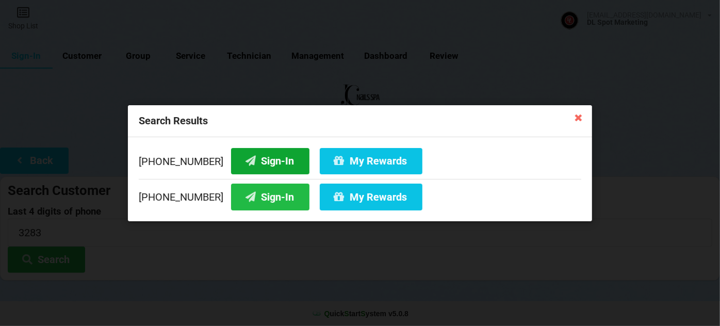
click at [266, 163] on button "Sign-In" at bounding box center [270, 161] width 78 height 26
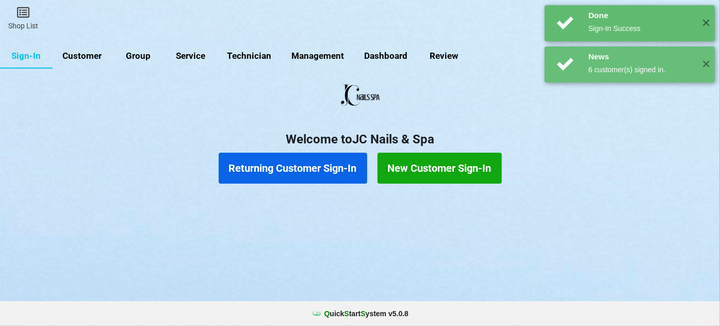
click at [263, 169] on button "Returning Customer Sign-In" at bounding box center [293, 168] width 149 height 31
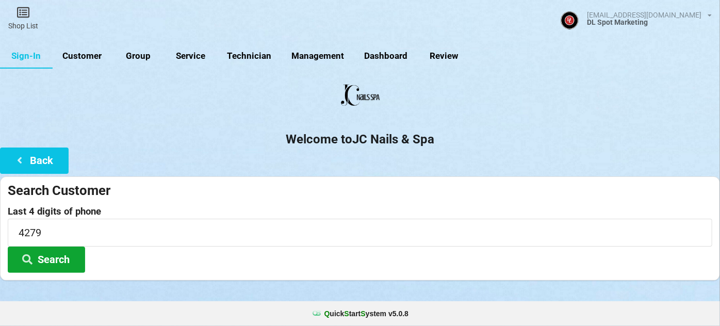
click at [55, 261] on button "Search" at bounding box center [46, 260] width 77 height 26
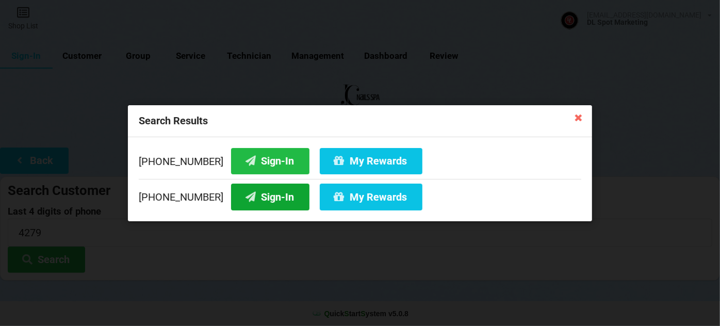
click at [259, 200] on button "Sign-In" at bounding box center [270, 197] width 78 height 26
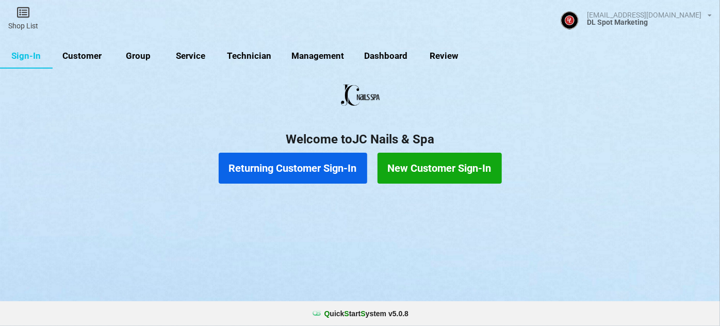
click at [95, 56] on link "Customer" at bounding box center [82, 56] width 59 height 25
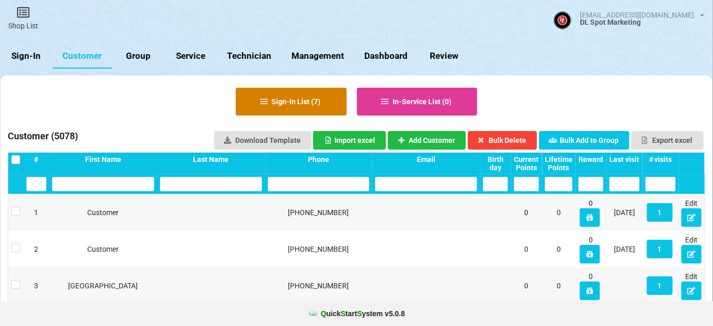
click at [307, 97] on button "Sign-in List ( 7 )" at bounding box center [291, 102] width 111 height 28
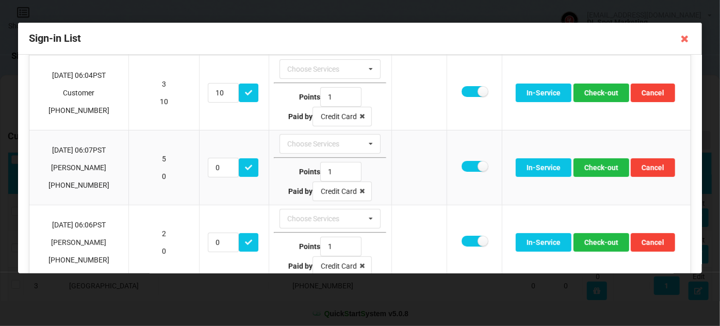
scroll to position [187, 0]
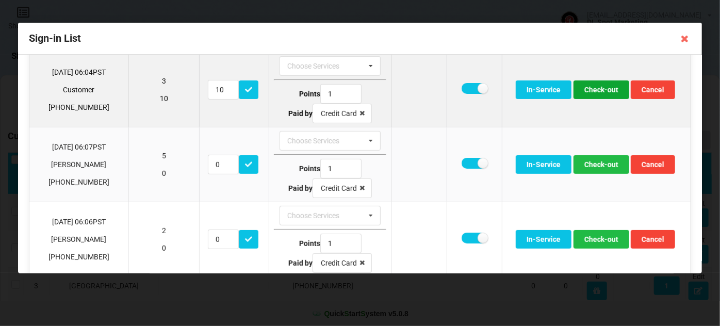
click at [599, 90] on button "Check-out" at bounding box center [602, 89] width 56 height 19
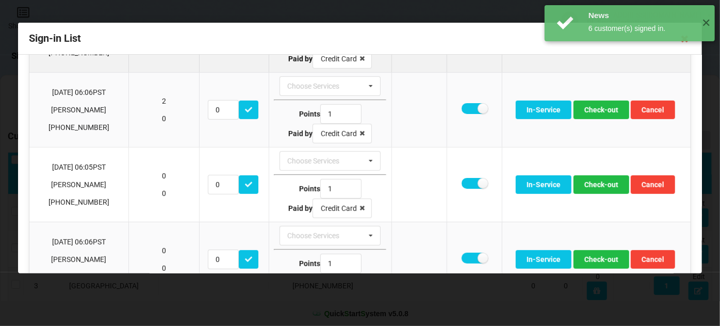
scroll to position [272, 0]
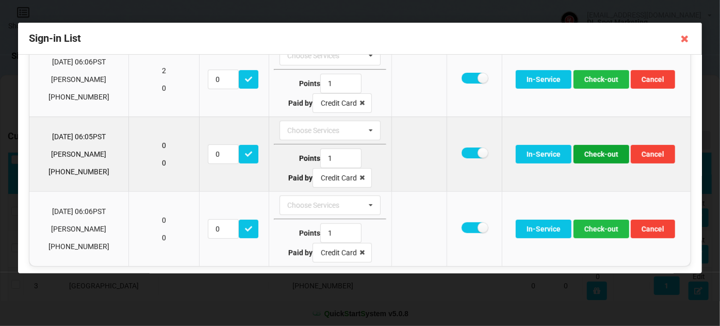
click at [593, 151] on button "Check-out" at bounding box center [602, 154] width 56 height 19
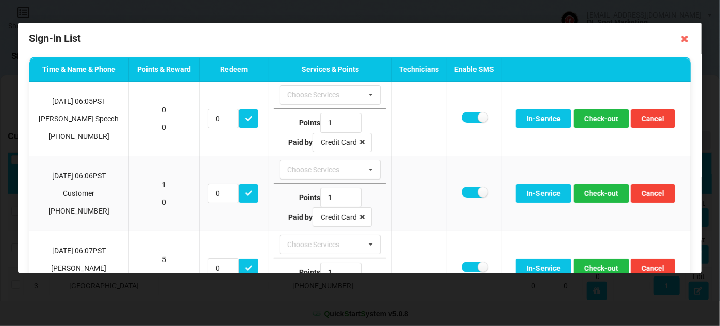
scroll to position [0, 0]
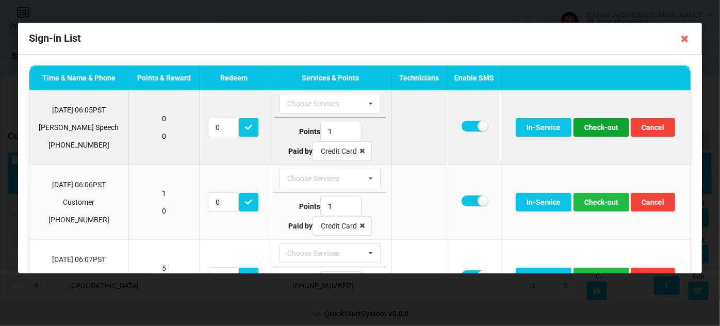
click at [605, 129] on button "Check-out" at bounding box center [602, 127] width 56 height 19
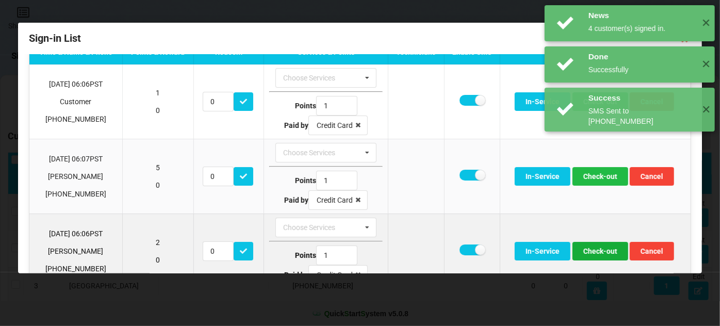
scroll to position [124, 0]
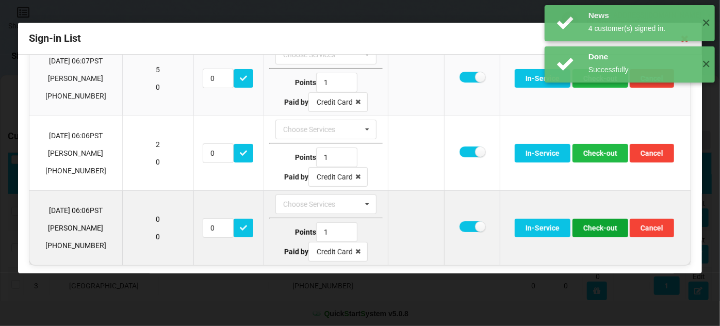
click at [602, 228] on button "Check-out" at bounding box center [601, 228] width 56 height 19
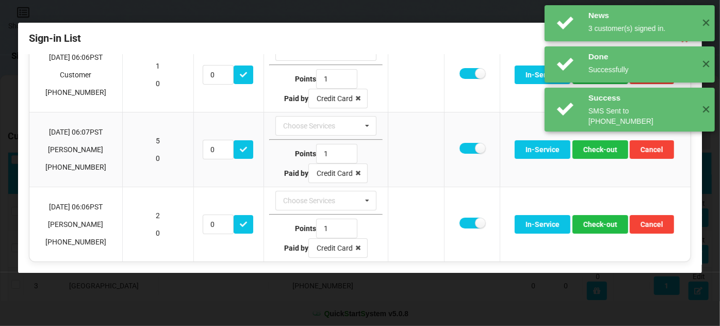
scroll to position [50, 0]
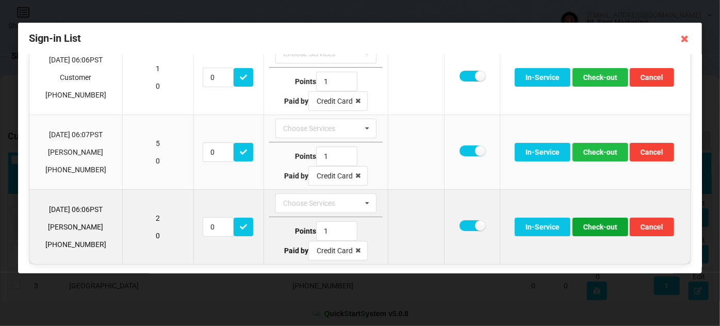
click at [594, 228] on button "Check-out" at bounding box center [601, 227] width 56 height 19
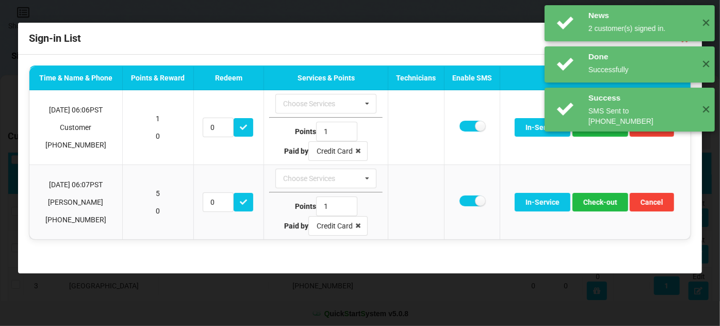
scroll to position [0, 0]
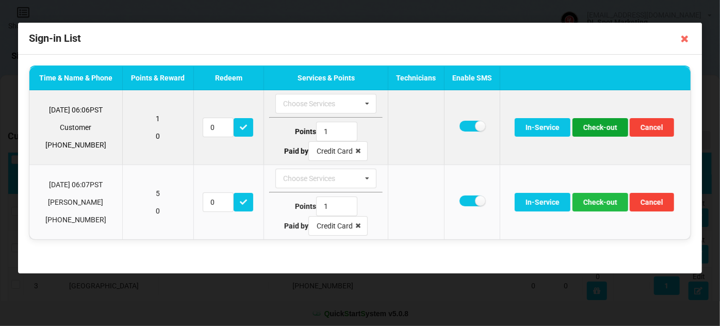
click at [595, 128] on button "Check-out" at bounding box center [601, 127] width 56 height 19
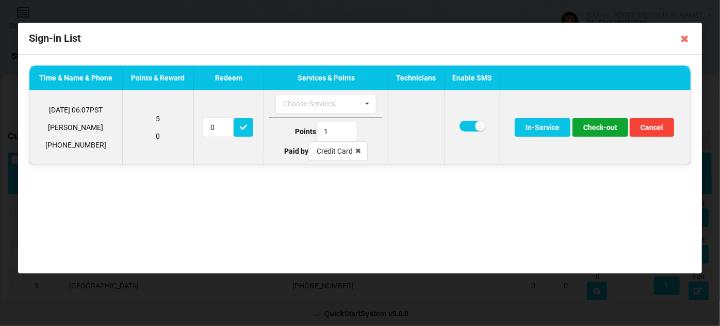
click at [603, 131] on button "Check-out" at bounding box center [601, 127] width 56 height 19
